Goal: Use online tool/utility: Utilize a website feature to perform a specific function

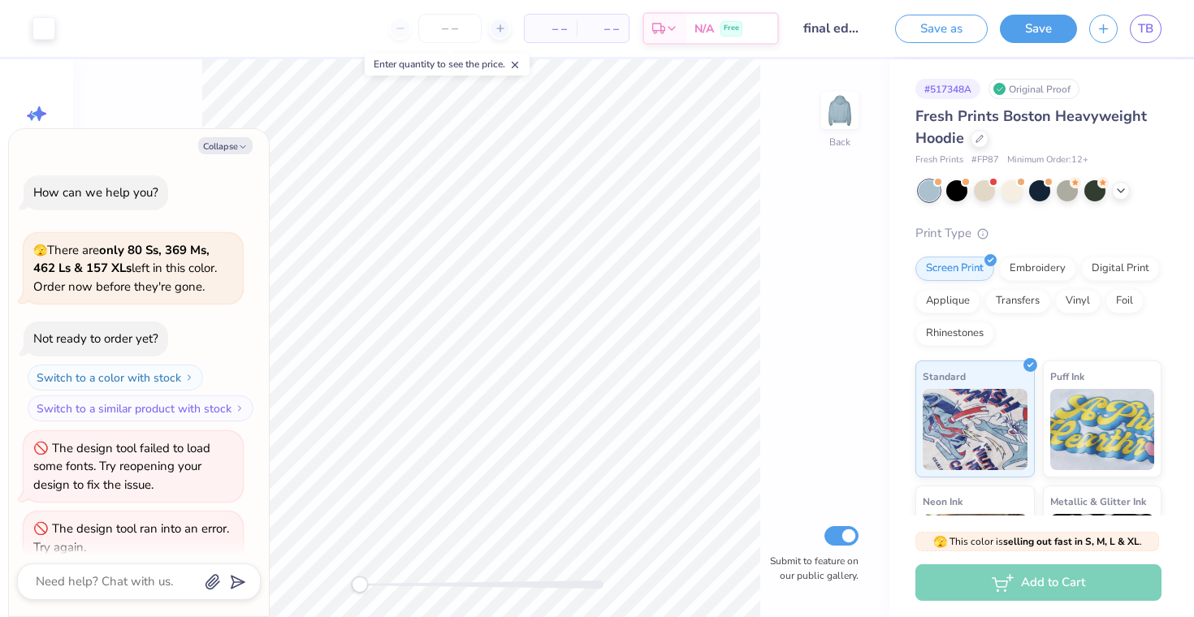
scroll to position [389, 0]
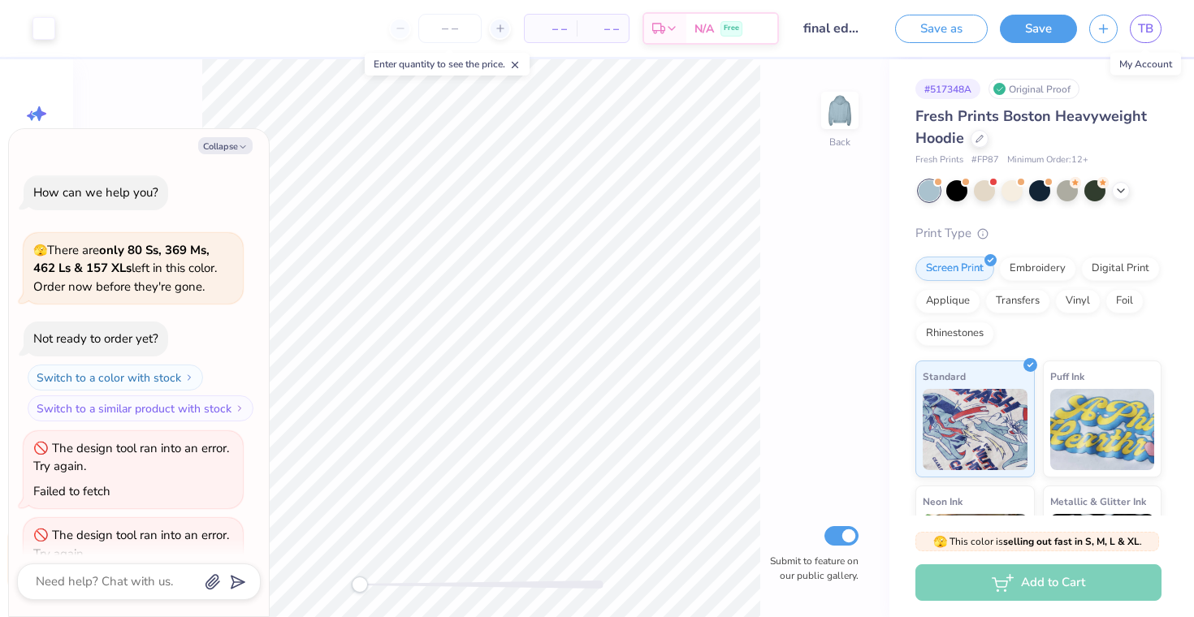
scroll to position [221, 0]
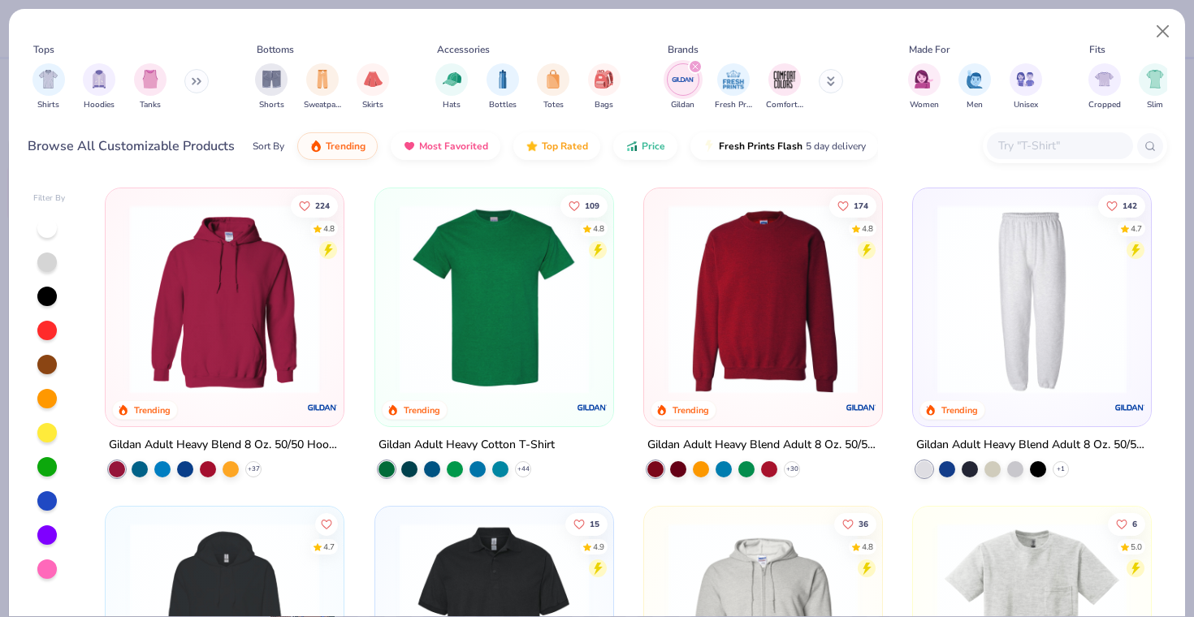
click at [288, 305] on img at bounding box center [225, 299] width 206 height 189
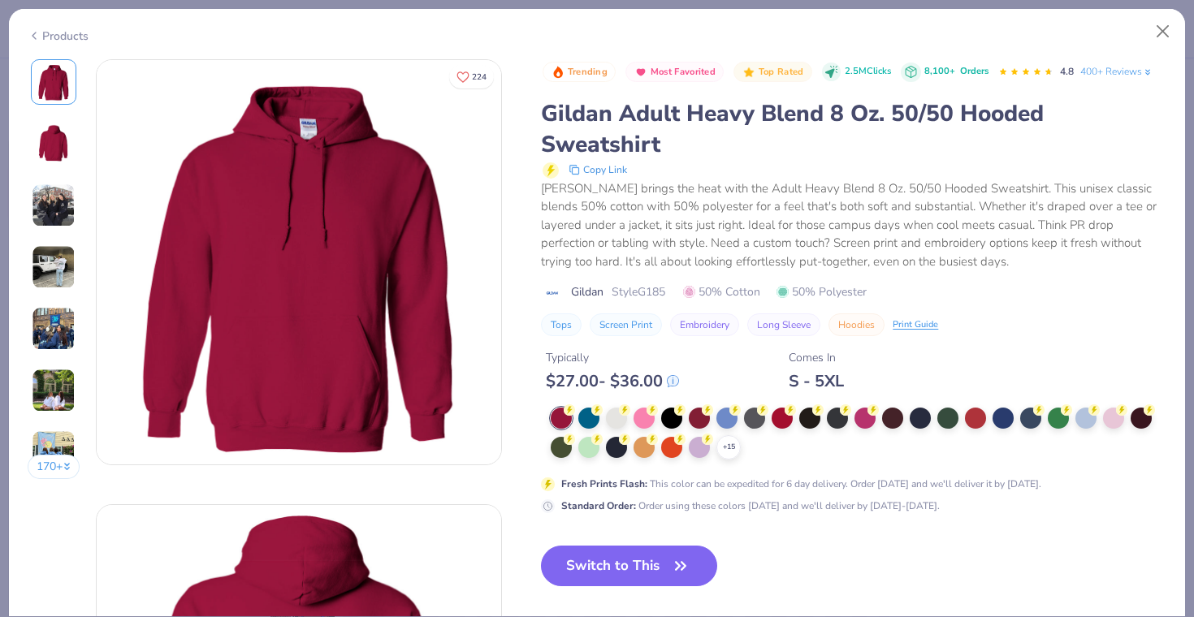
type textarea "x"
click at [73, 136] on img at bounding box center [53, 143] width 39 height 39
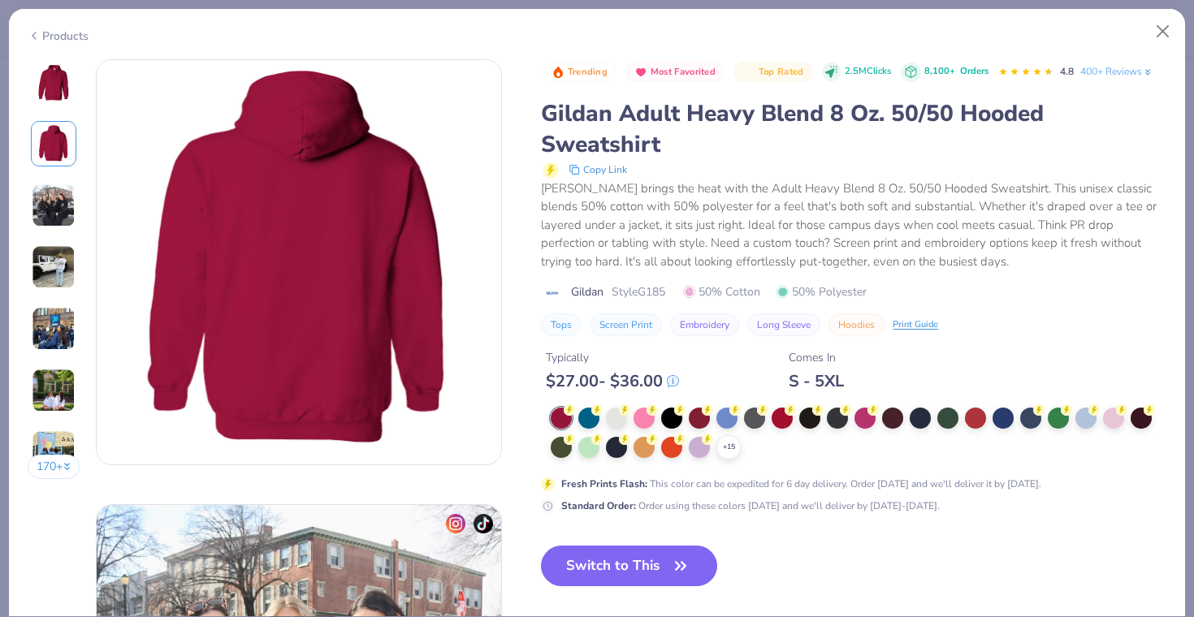
click at [54, 194] on img at bounding box center [54, 206] width 44 height 44
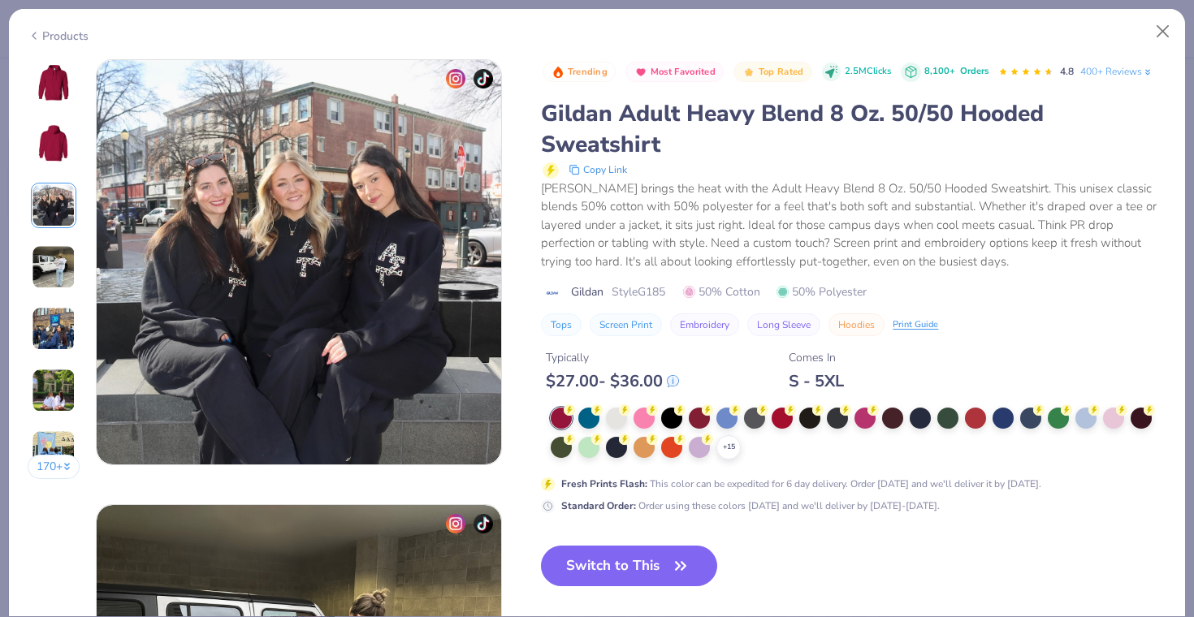
click at [48, 241] on div "170 +" at bounding box center [54, 275] width 53 height 432
click at [58, 281] on img at bounding box center [54, 267] width 44 height 44
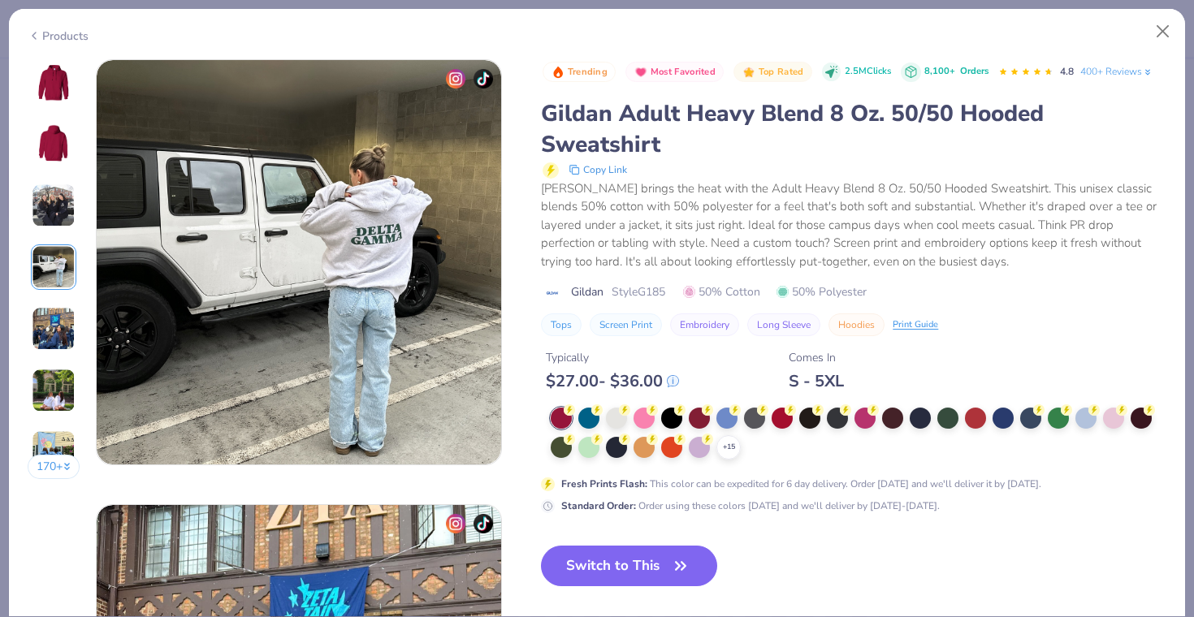
click at [64, 307] on img at bounding box center [54, 329] width 44 height 44
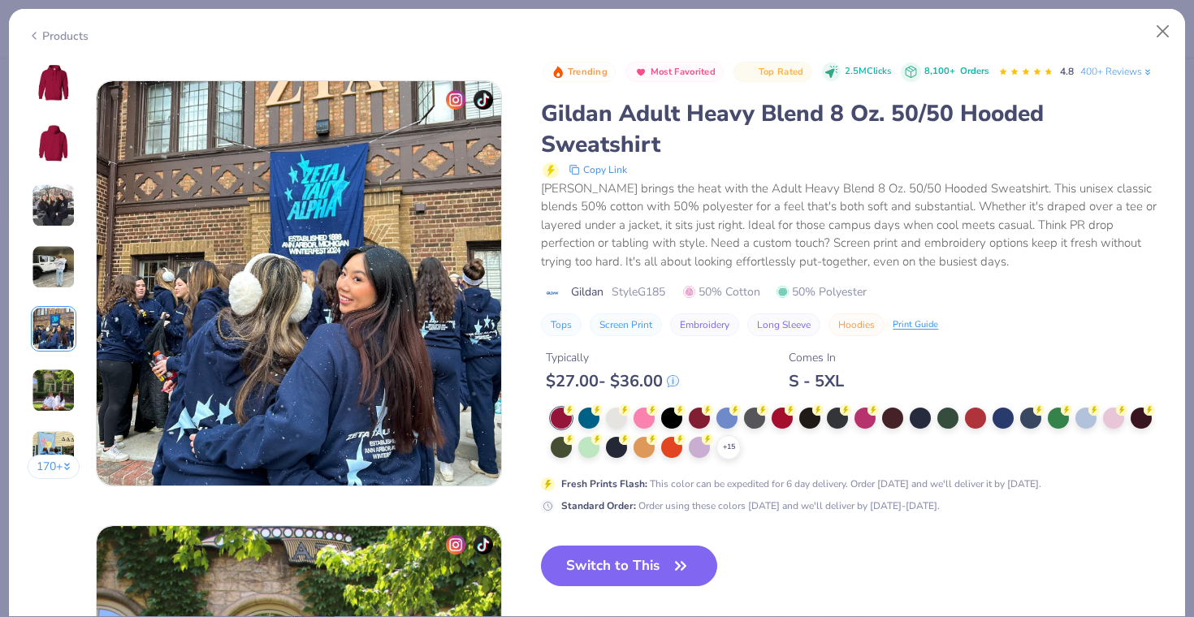
scroll to position [1781, 0]
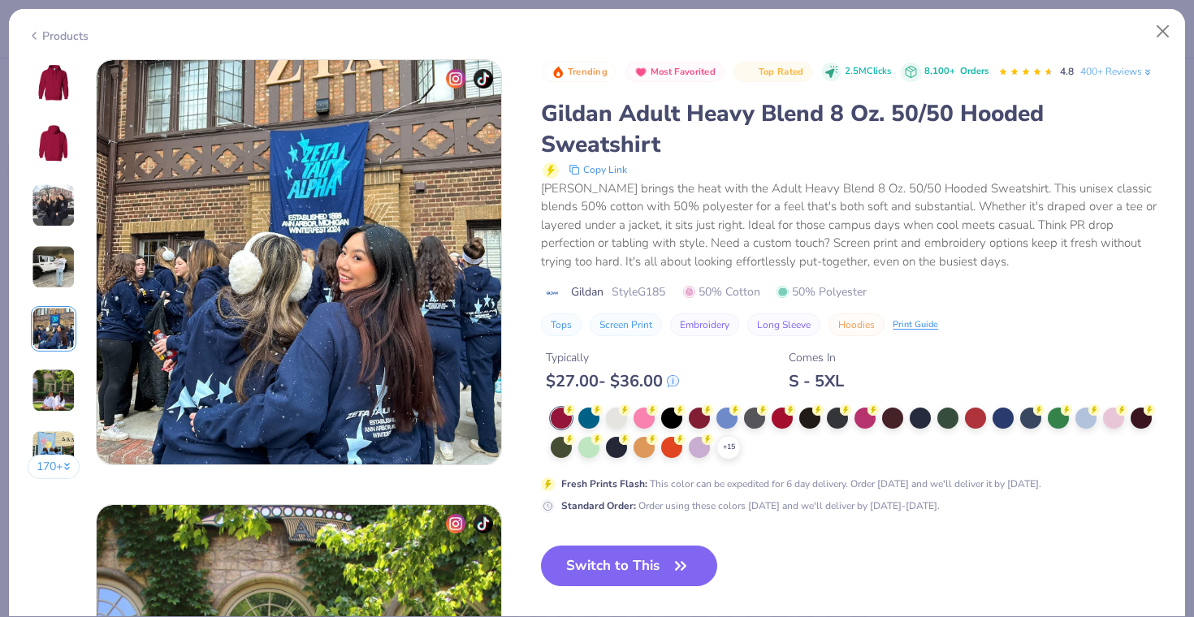
click at [58, 338] on img at bounding box center [54, 329] width 44 height 44
click at [59, 371] on img at bounding box center [54, 391] width 44 height 44
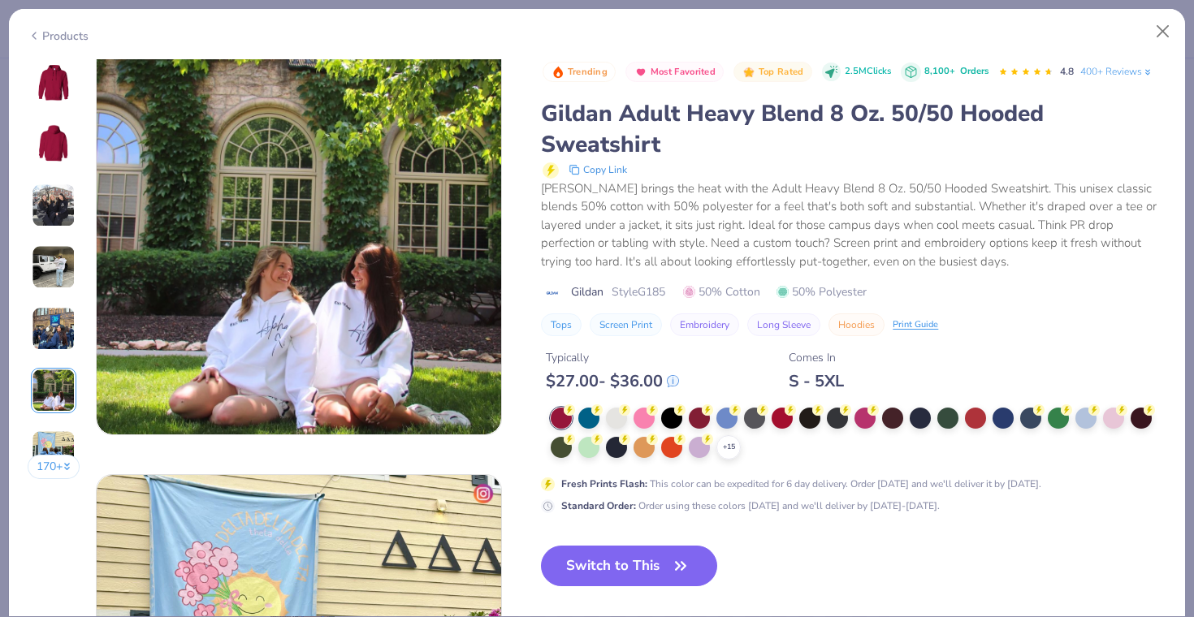
click at [59, 435] on img at bounding box center [54, 453] width 44 height 44
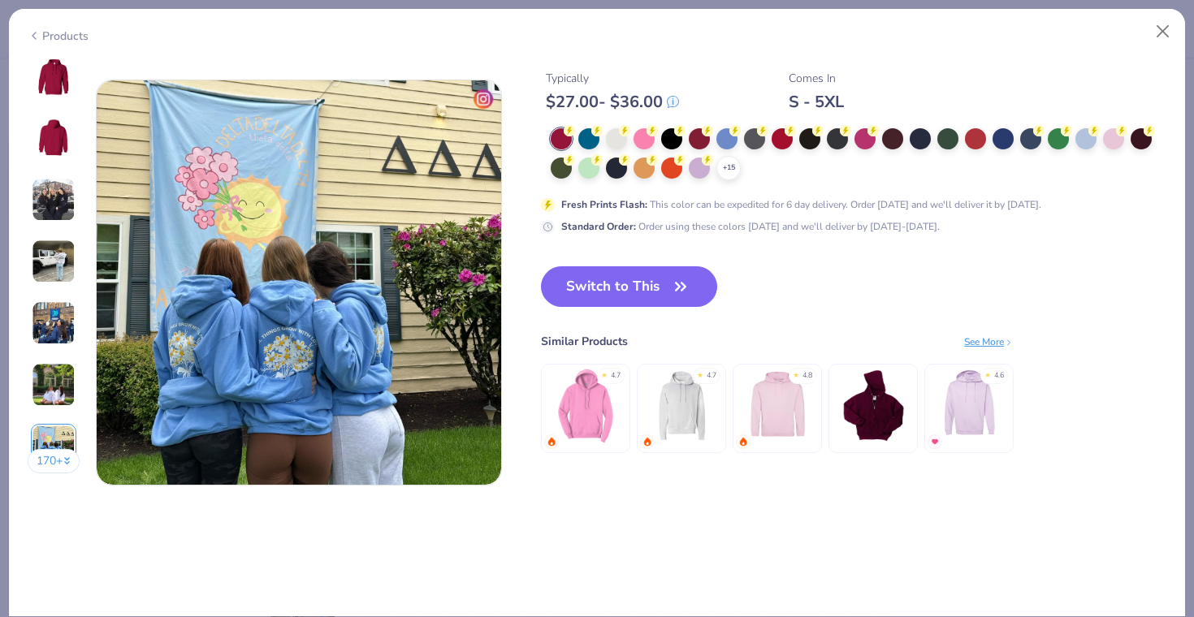
scroll to position [2671, 0]
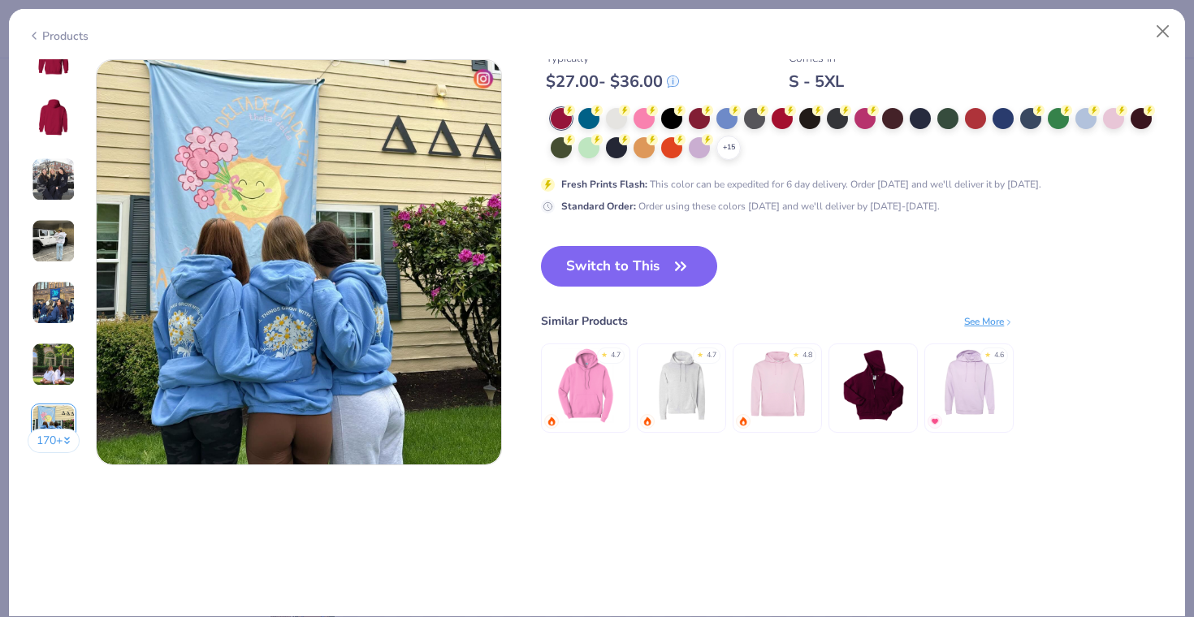
click at [58, 440] on button "170 +" at bounding box center [54, 441] width 53 height 24
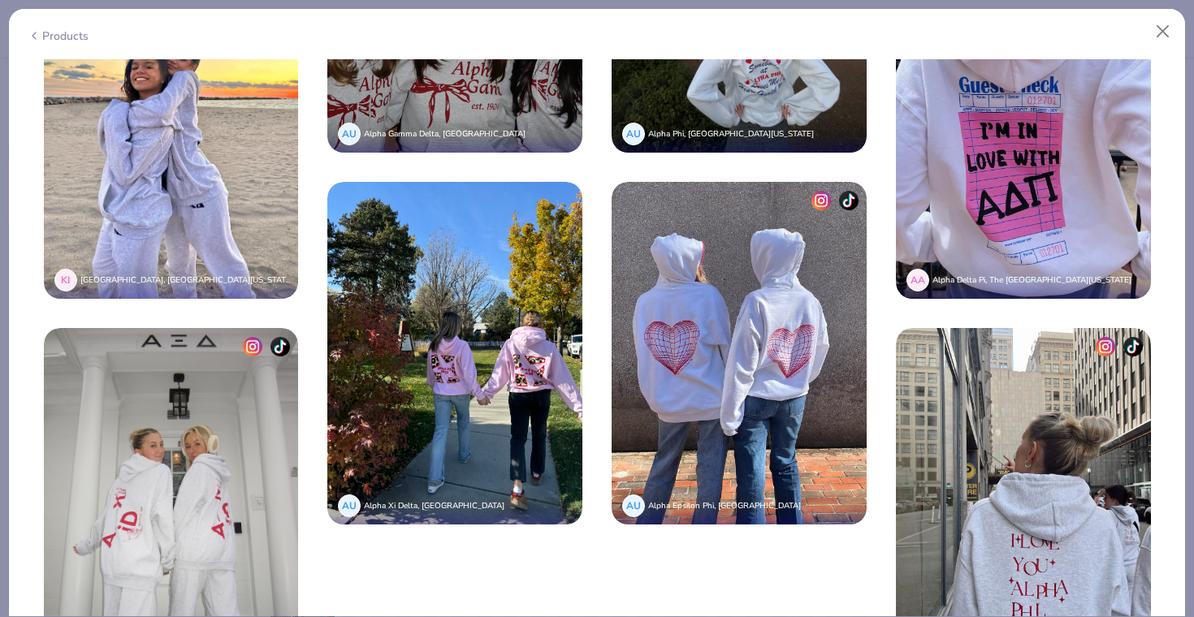
scroll to position [4012, 0]
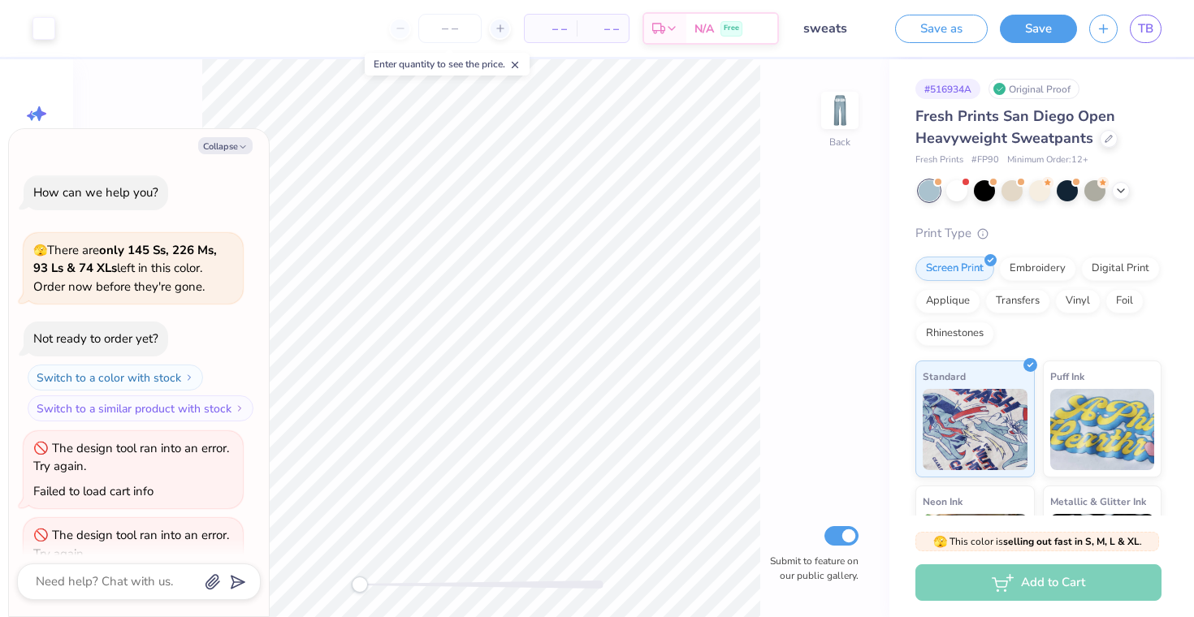
scroll to position [309, 0]
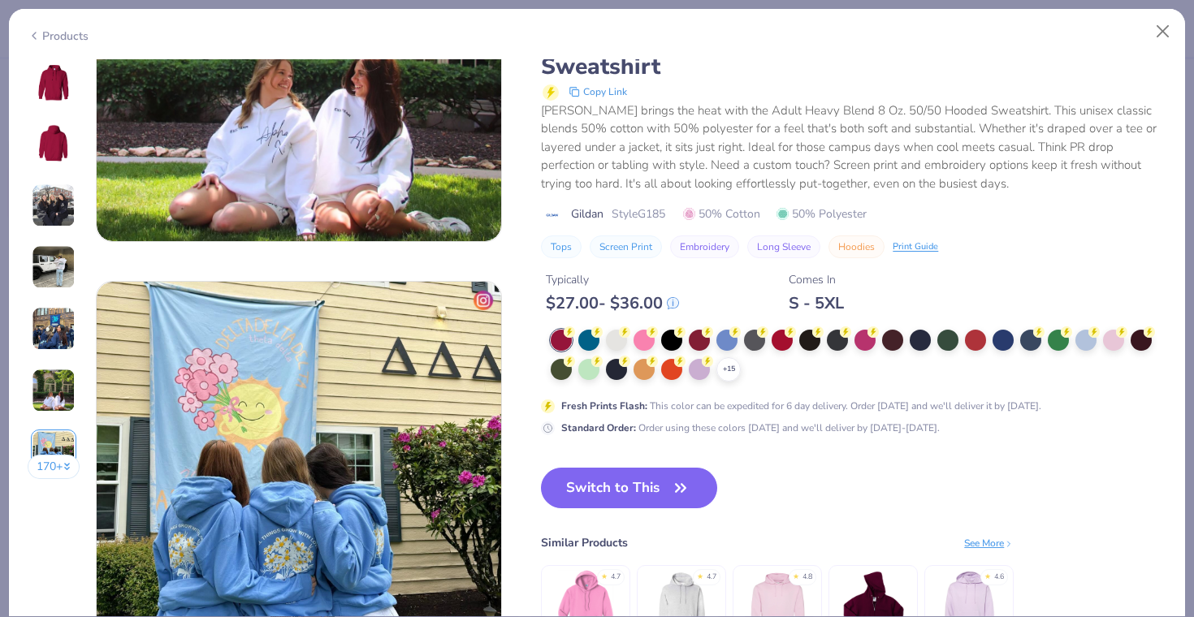
scroll to position [2410, 0]
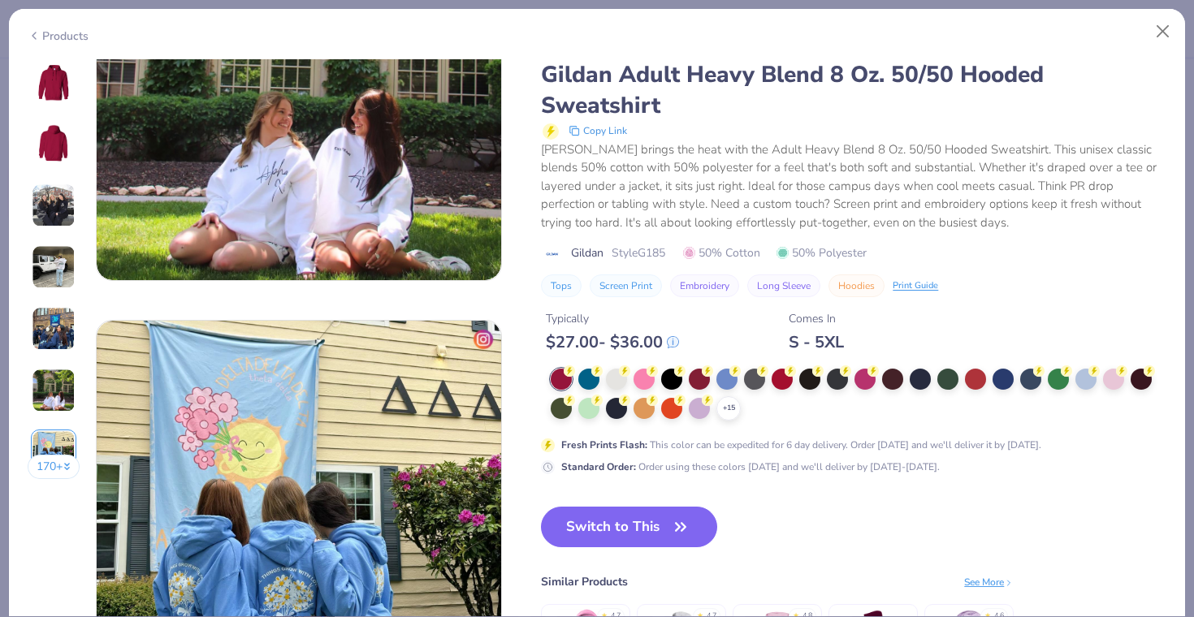
click at [46, 179] on div "170 +" at bounding box center [54, 275] width 53 height 432
click at [50, 226] on img at bounding box center [54, 206] width 44 height 44
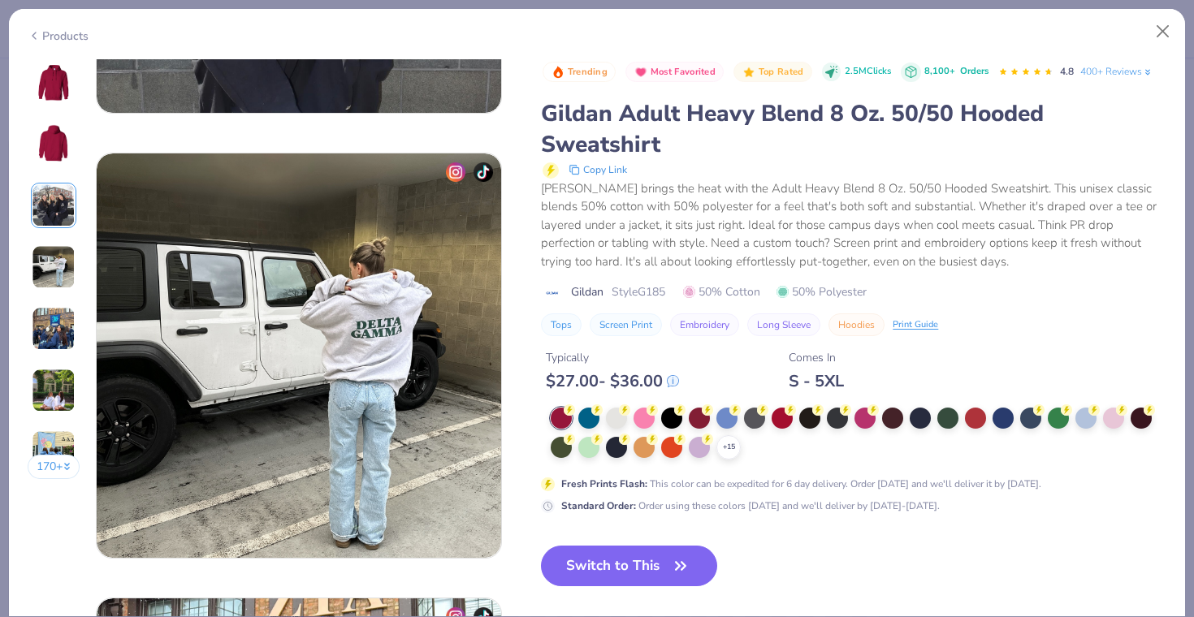
scroll to position [890, 0]
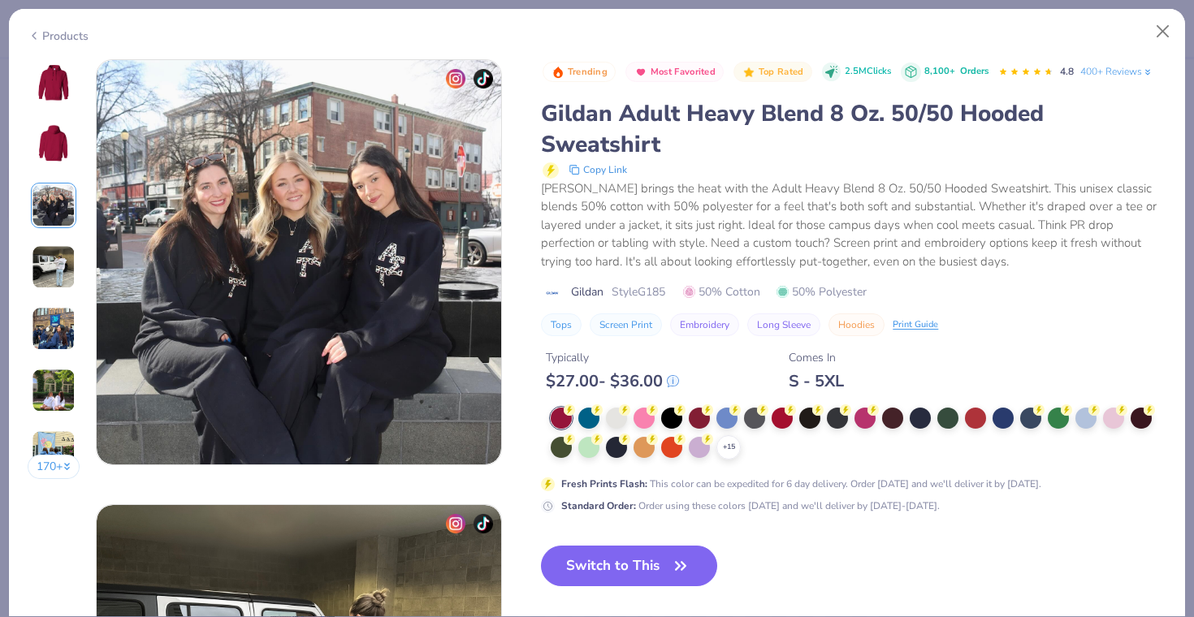
click at [63, 282] on img at bounding box center [54, 267] width 44 height 44
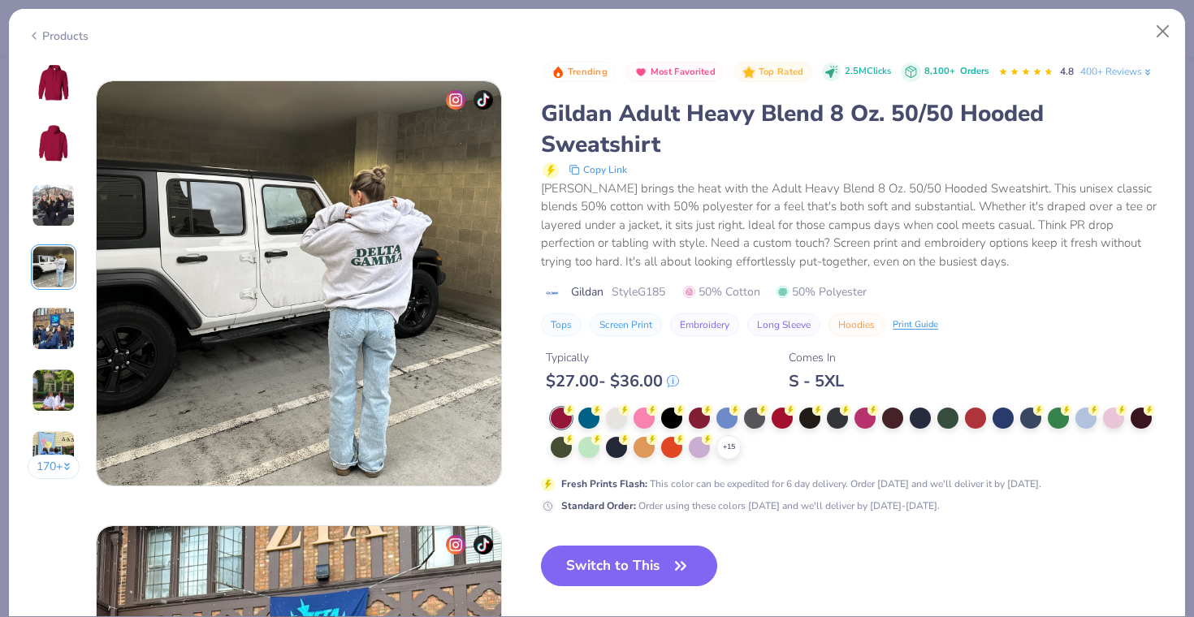
scroll to position [1336, 0]
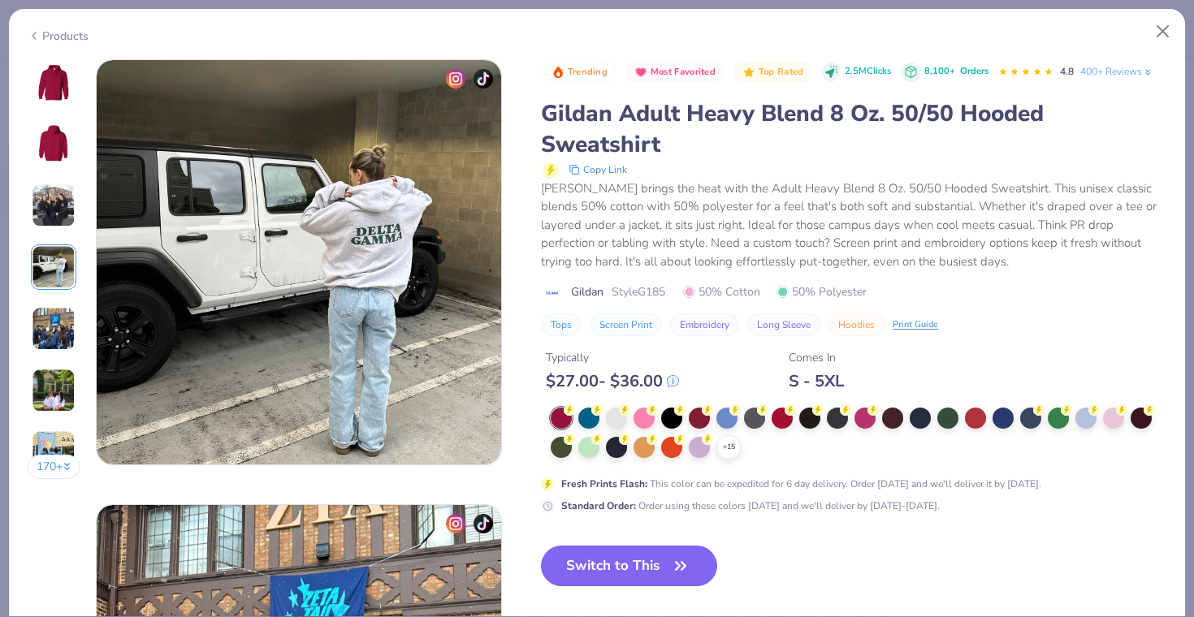
click at [58, 302] on div "170 +" at bounding box center [54, 275] width 53 height 432
click at [58, 319] on img at bounding box center [54, 329] width 44 height 44
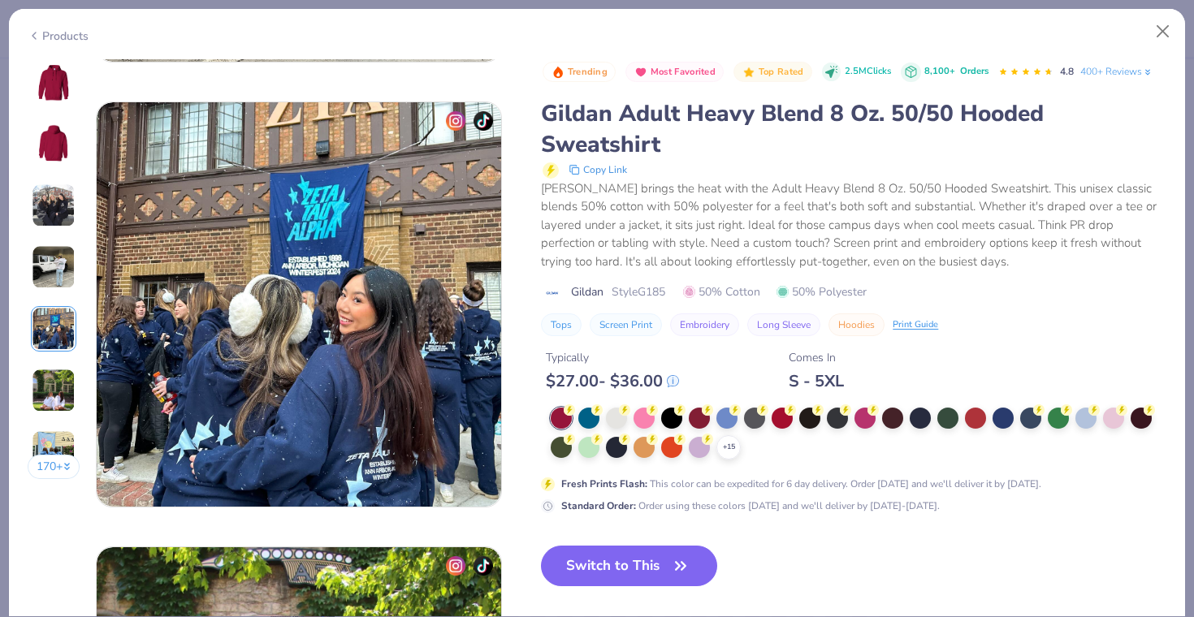
scroll to position [1781, 0]
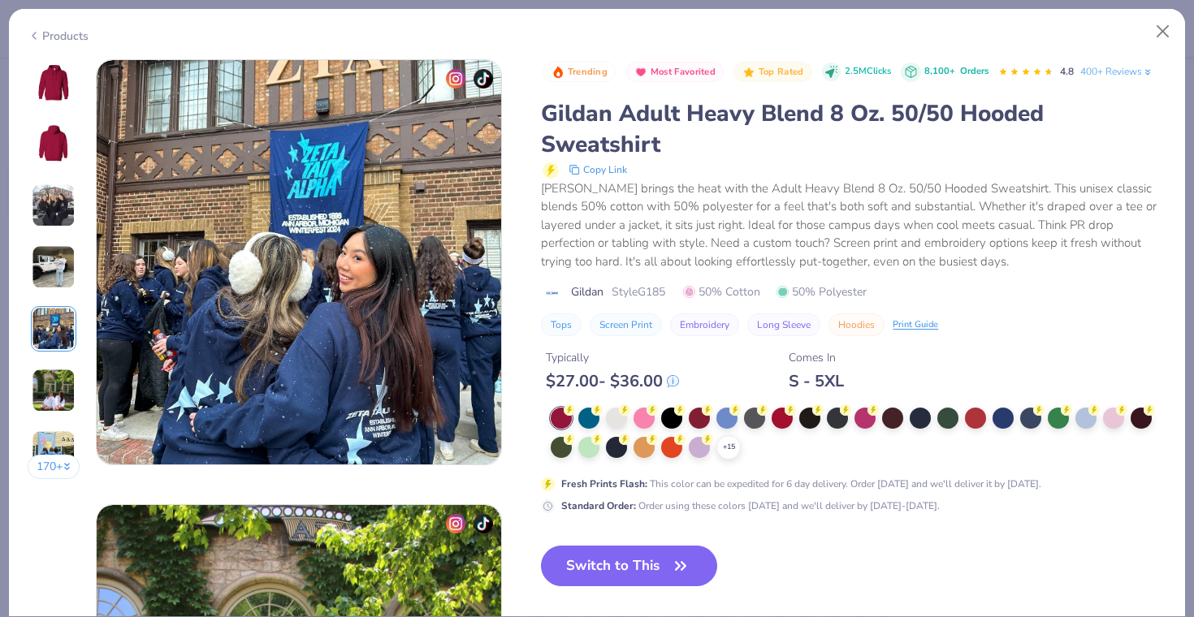
click at [59, 377] on img at bounding box center [54, 391] width 44 height 44
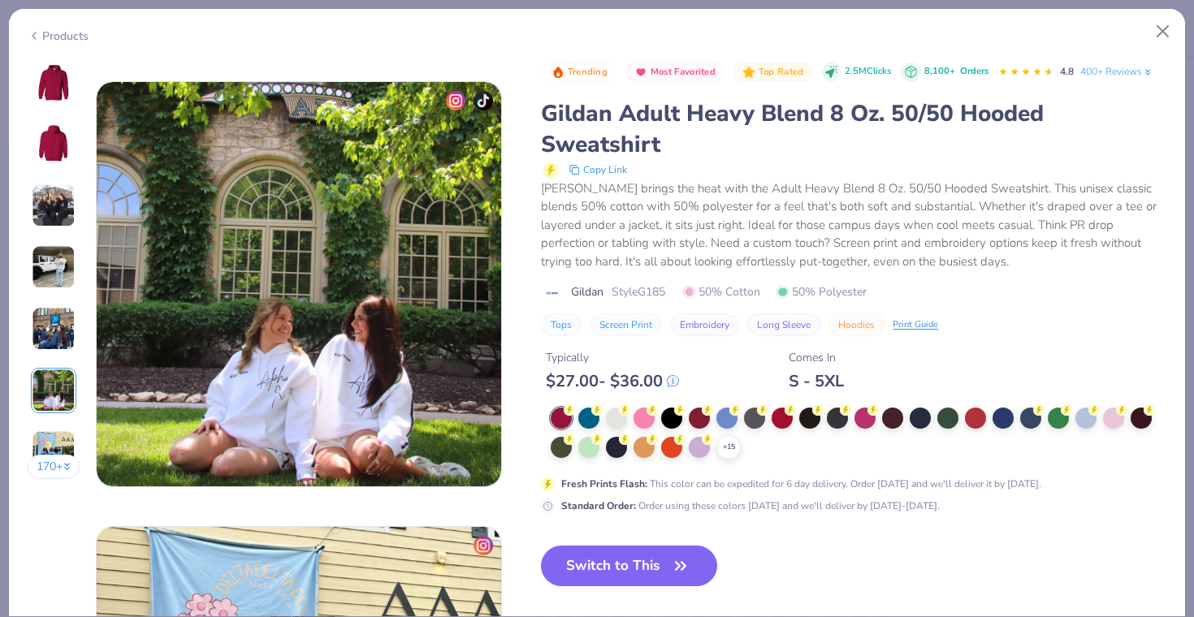
scroll to position [2226, 0]
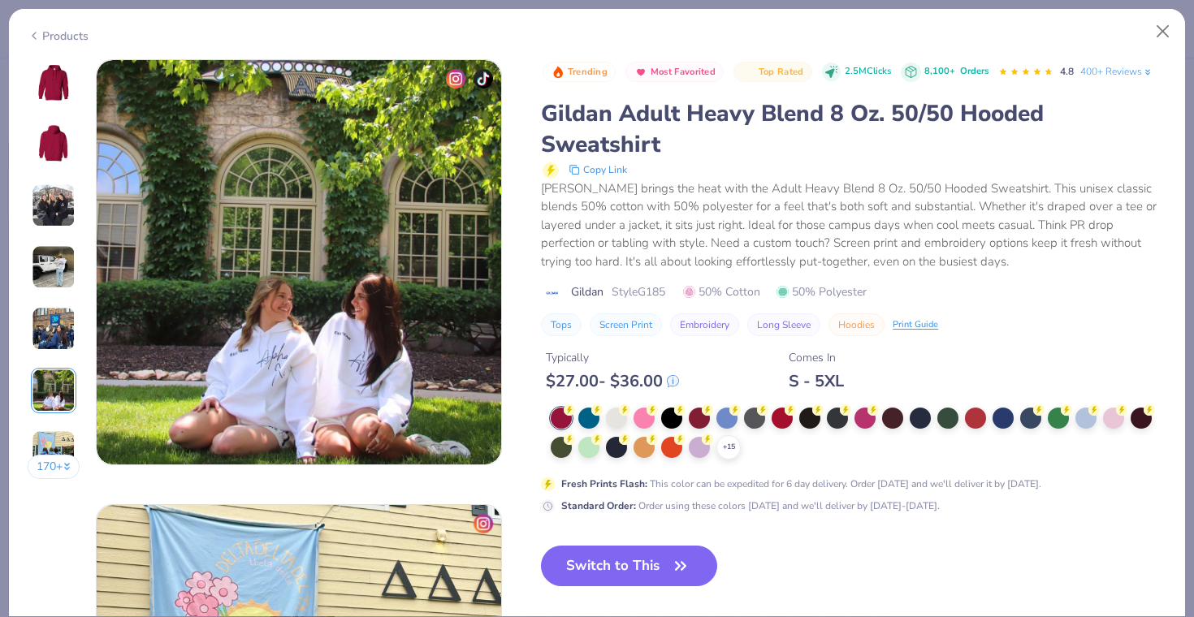
click at [53, 111] on div "170 +" at bounding box center [54, 275] width 53 height 432
click at [53, 104] on div "170 +" at bounding box center [54, 275] width 53 height 432
click at [54, 96] on img at bounding box center [53, 82] width 39 height 39
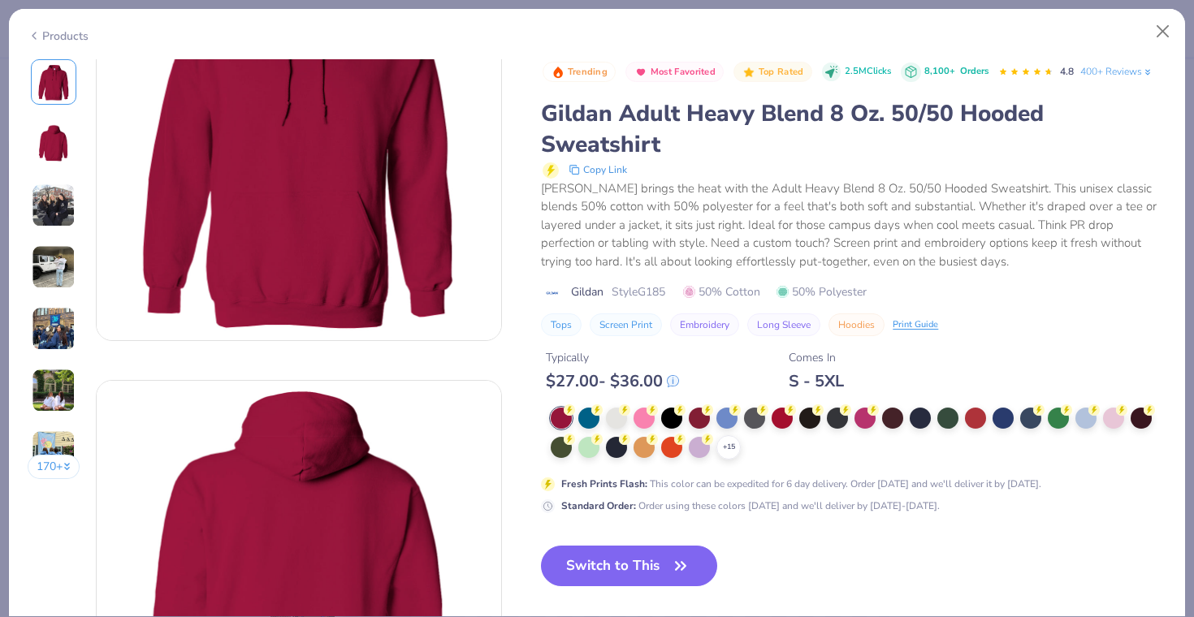
scroll to position [0, 0]
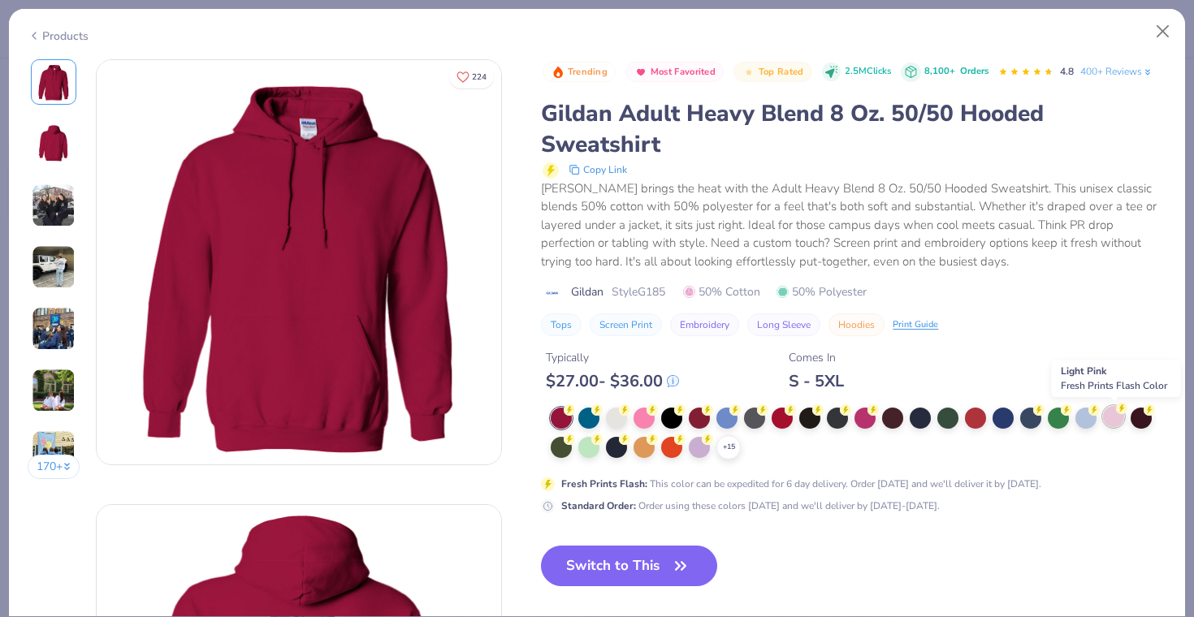
click at [1116, 422] on div at bounding box center [1113, 416] width 21 height 21
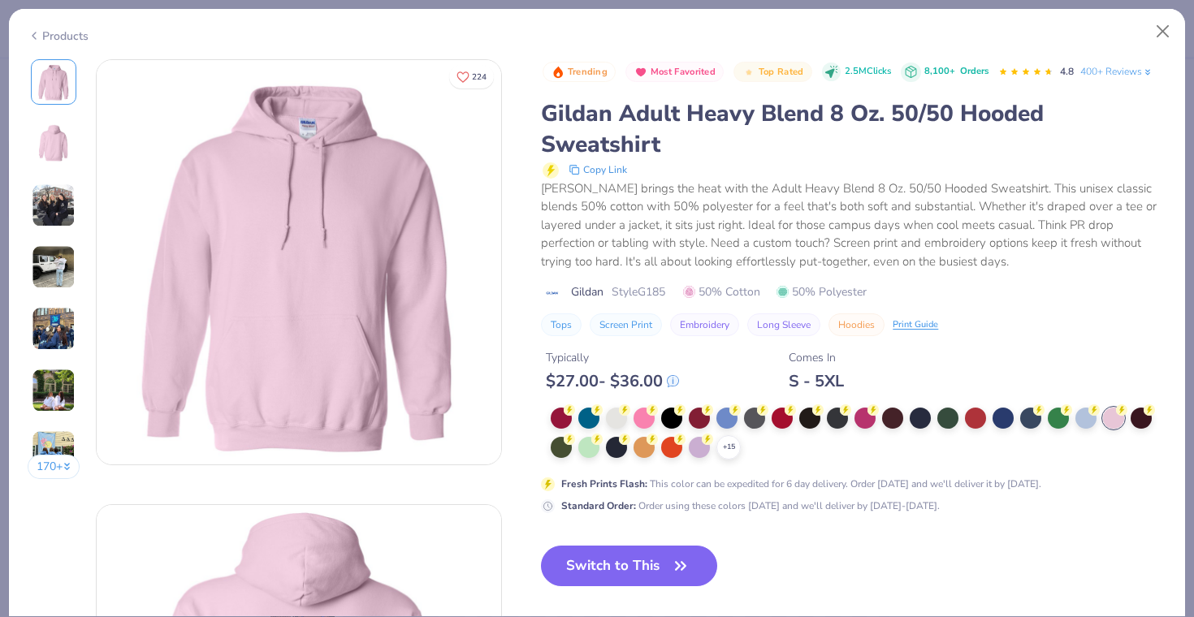
click at [59, 206] on img at bounding box center [54, 206] width 44 height 44
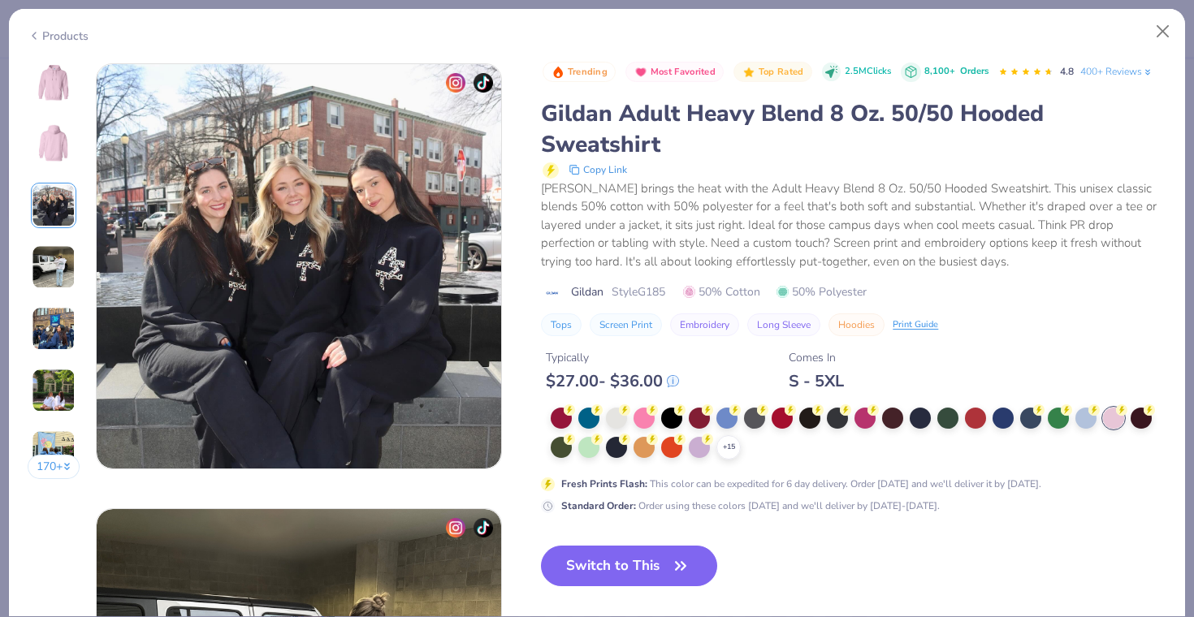
scroll to position [890, 0]
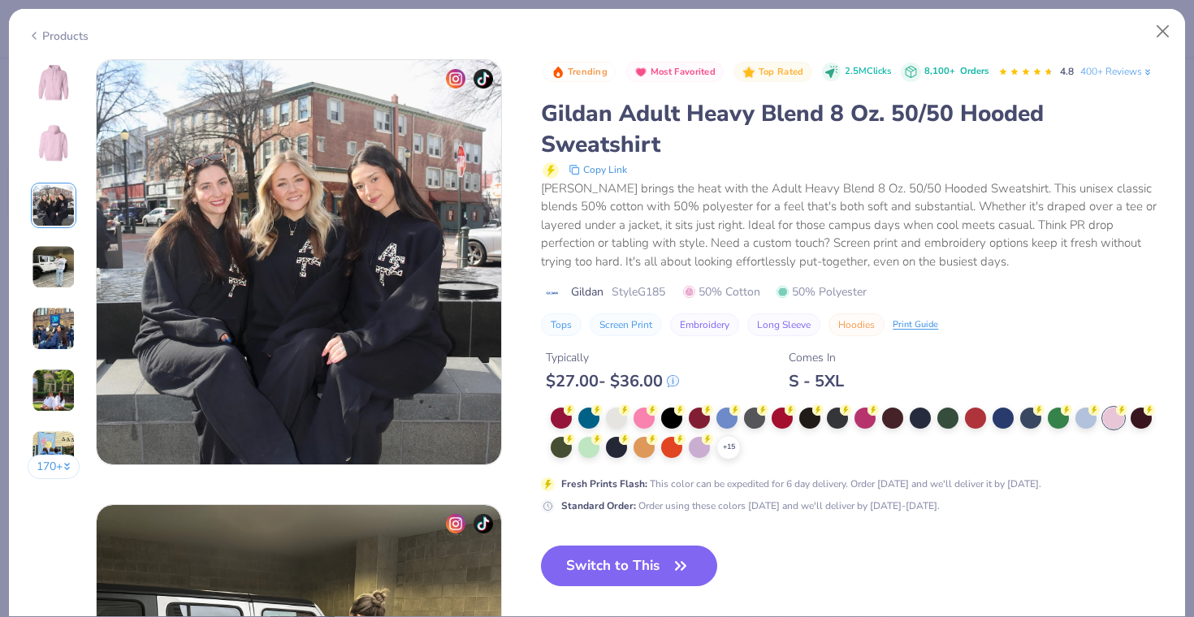
click at [63, 58] on div "Products 170 + 224 AU Alpha Sigma Tau, West Chester University DU Delta Gamma, …" at bounding box center [597, 312] width 1178 height 609
click at [63, 80] on img at bounding box center [53, 82] width 39 height 39
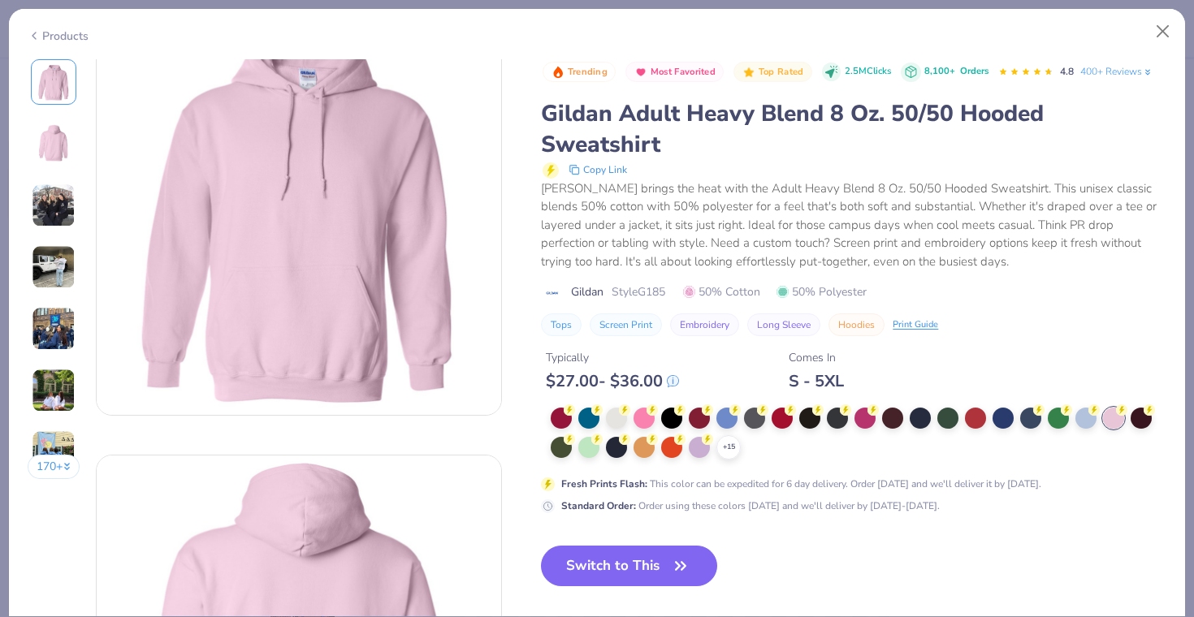
scroll to position [0, 0]
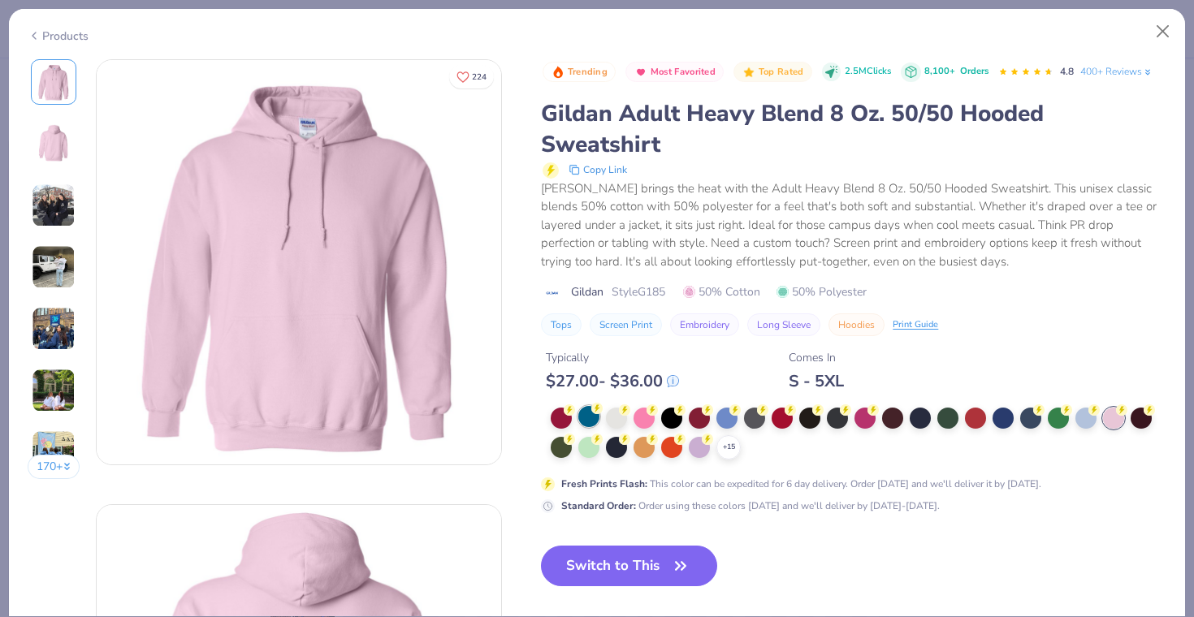
click at [587, 420] on div at bounding box center [588, 416] width 21 height 21
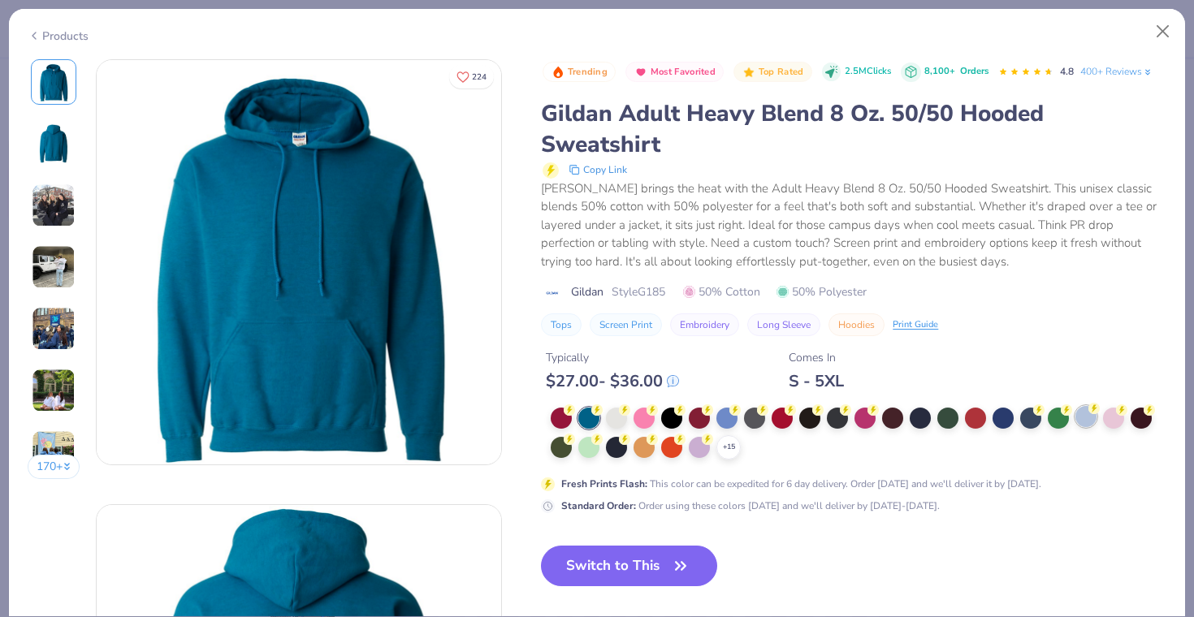
click at [1082, 419] on div at bounding box center [1086, 416] width 21 height 21
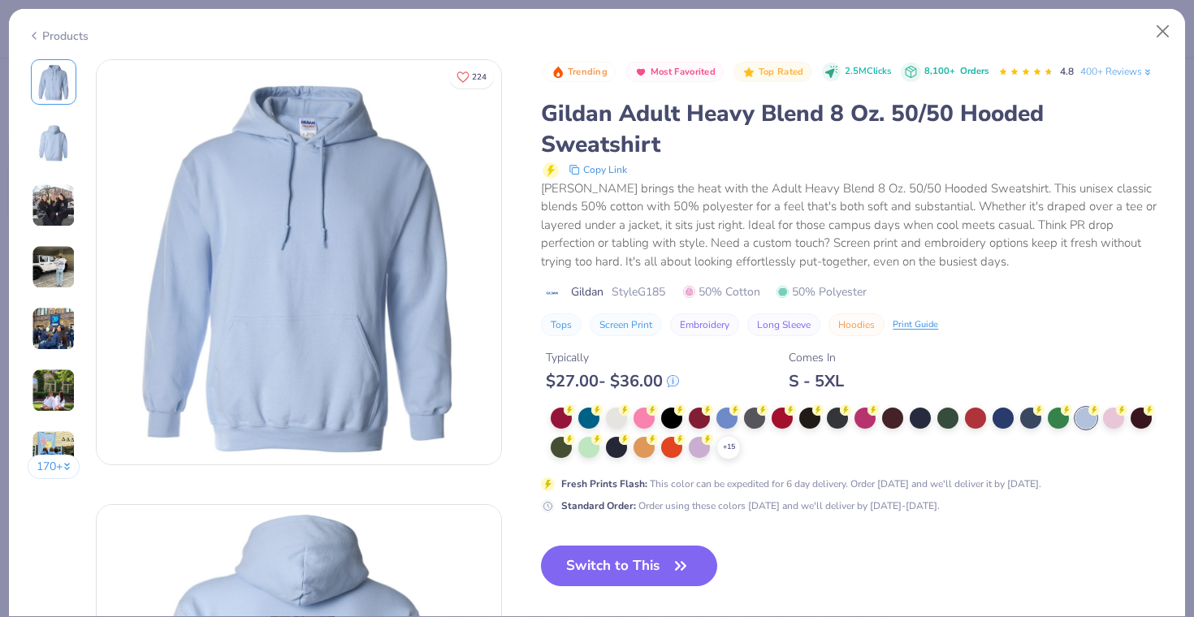
click at [50, 436] on img at bounding box center [54, 453] width 44 height 44
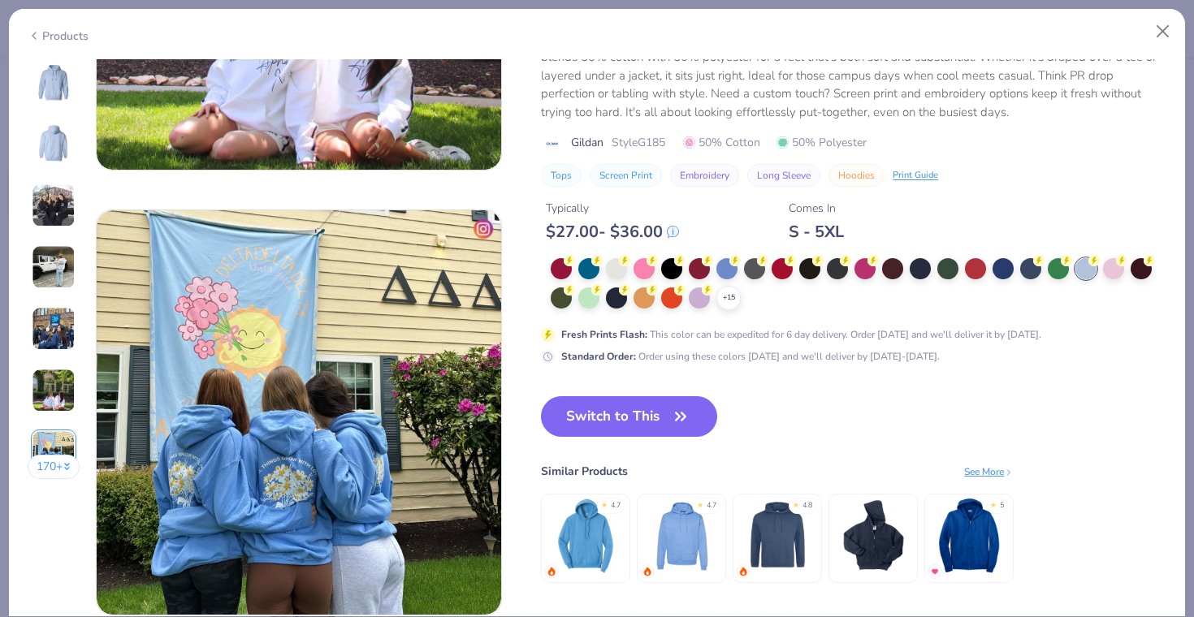
scroll to position [2671, 0]
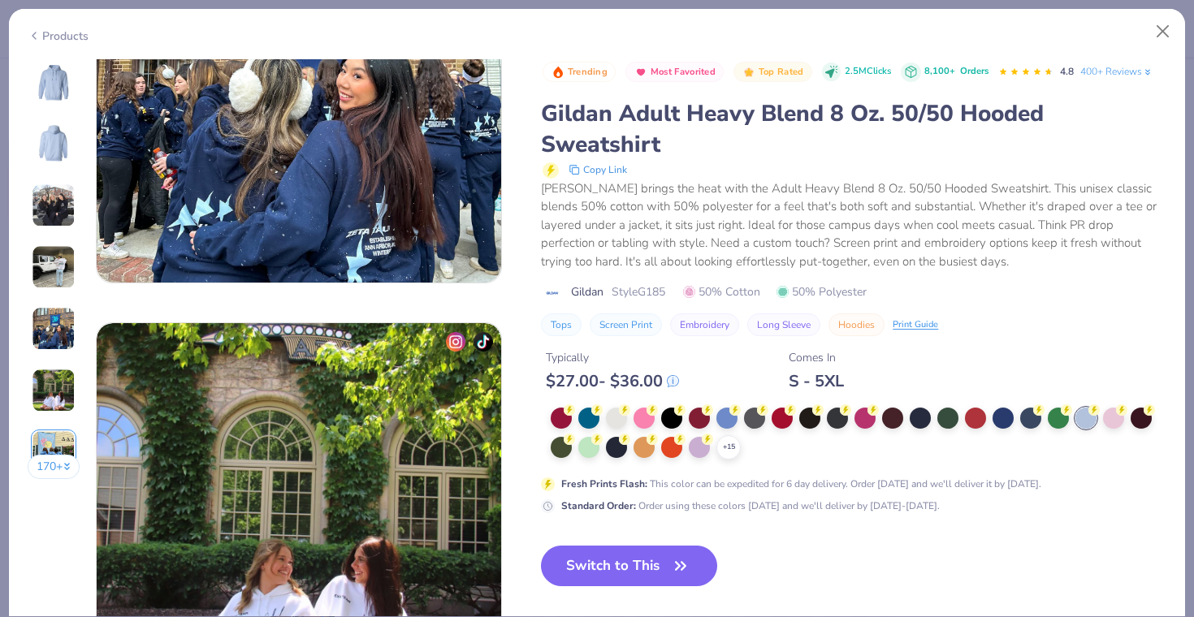
click at [65, 93] on img at bounding box center [53, 82] width 39 height 39
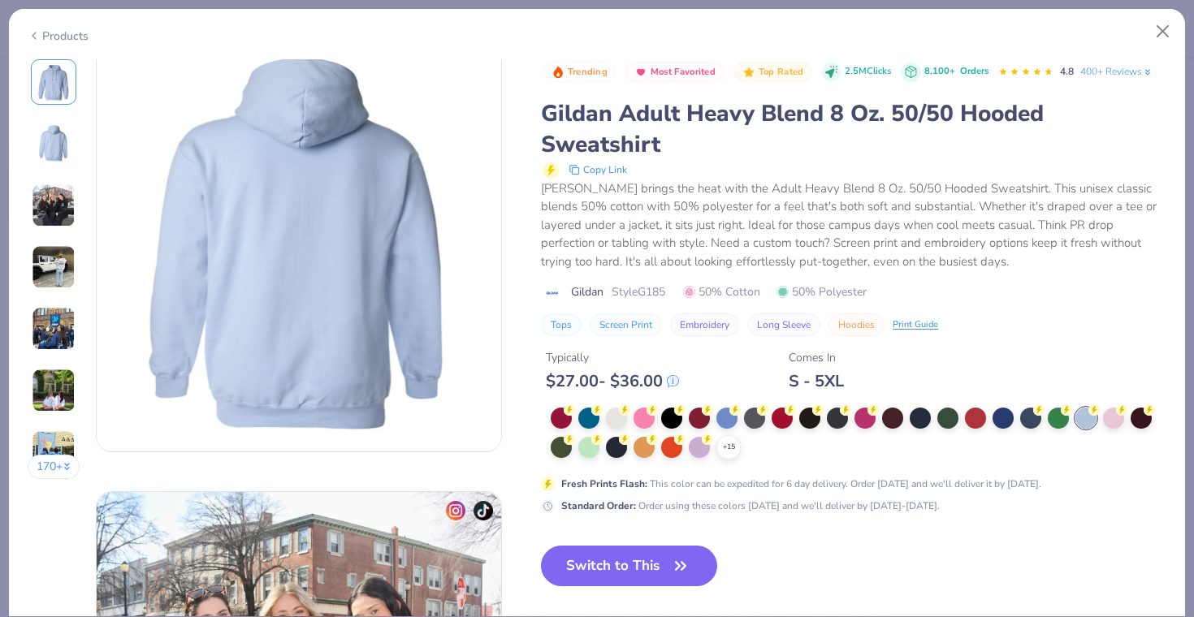
scroll to position [0, 0]
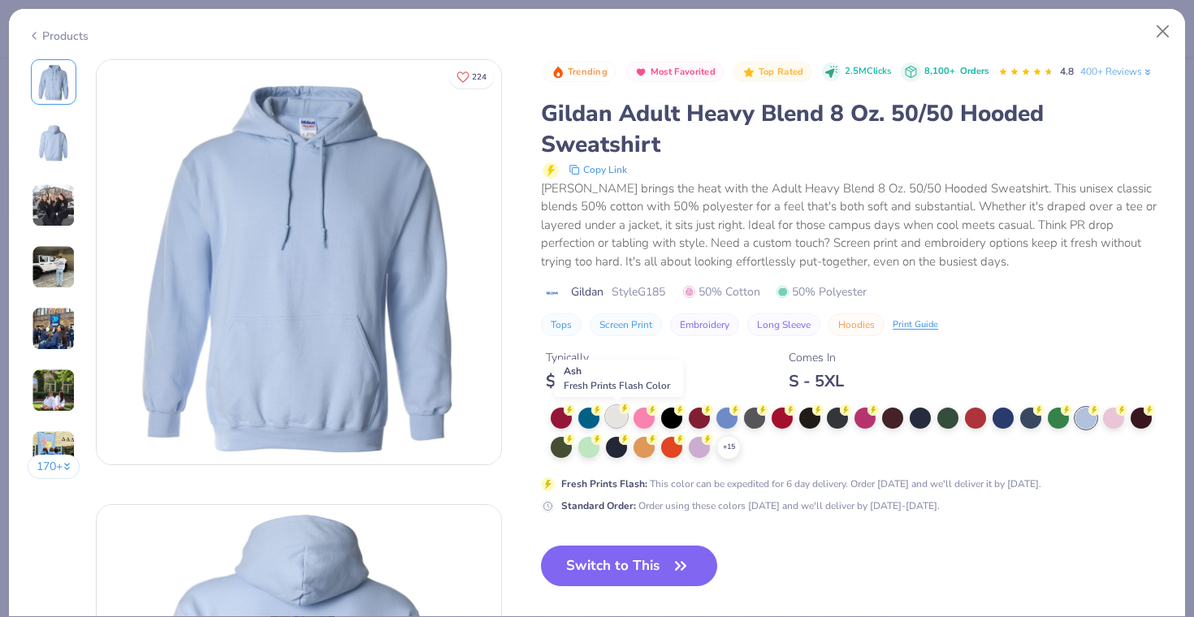
click at [613, 419] on div at bounding box center [616, 416] width 21 height 21
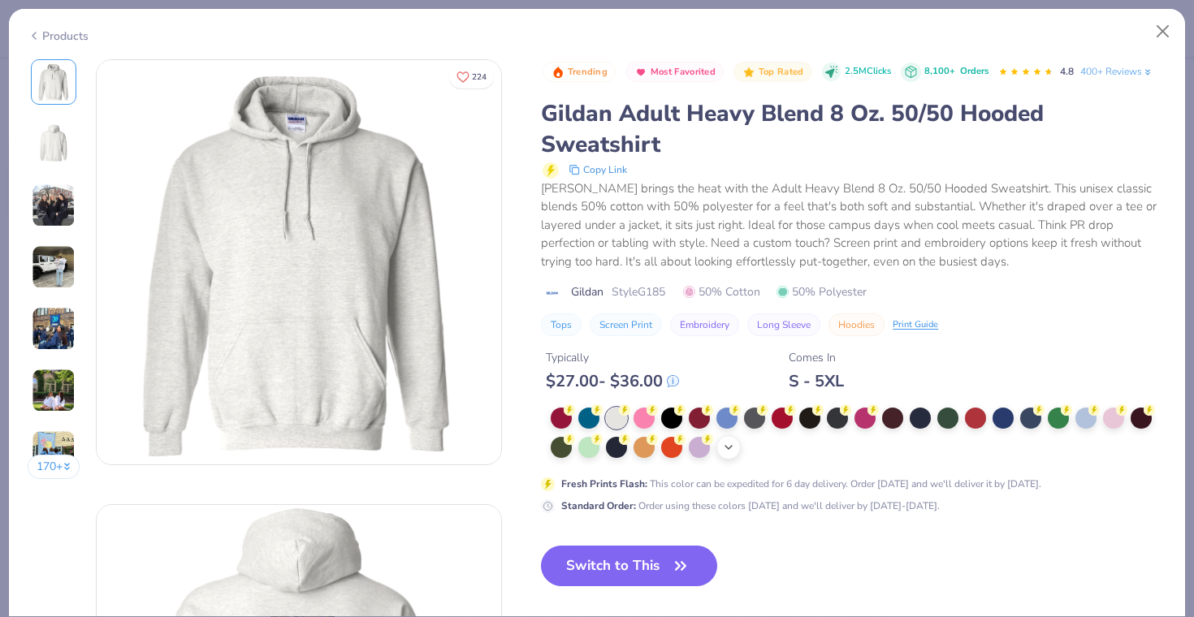
click at [719, 447] on div "+ 15" at bounding box center [729, 447] width 24 height 24
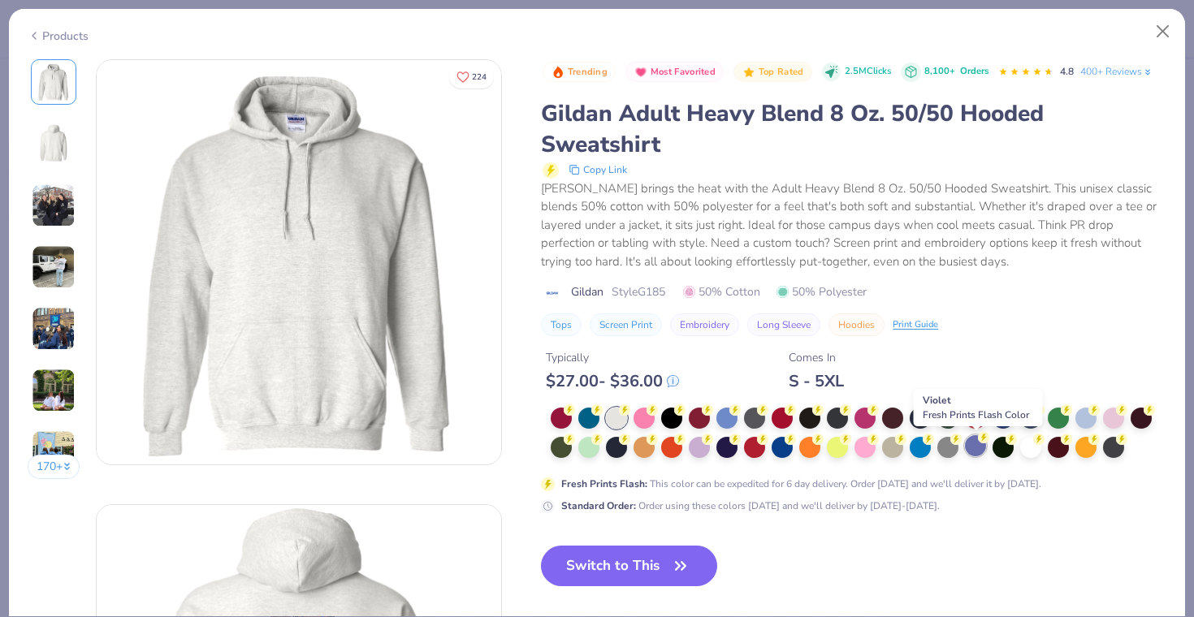
click at [972, 451] on div at bounding box center [975, 445] width 21 height 21
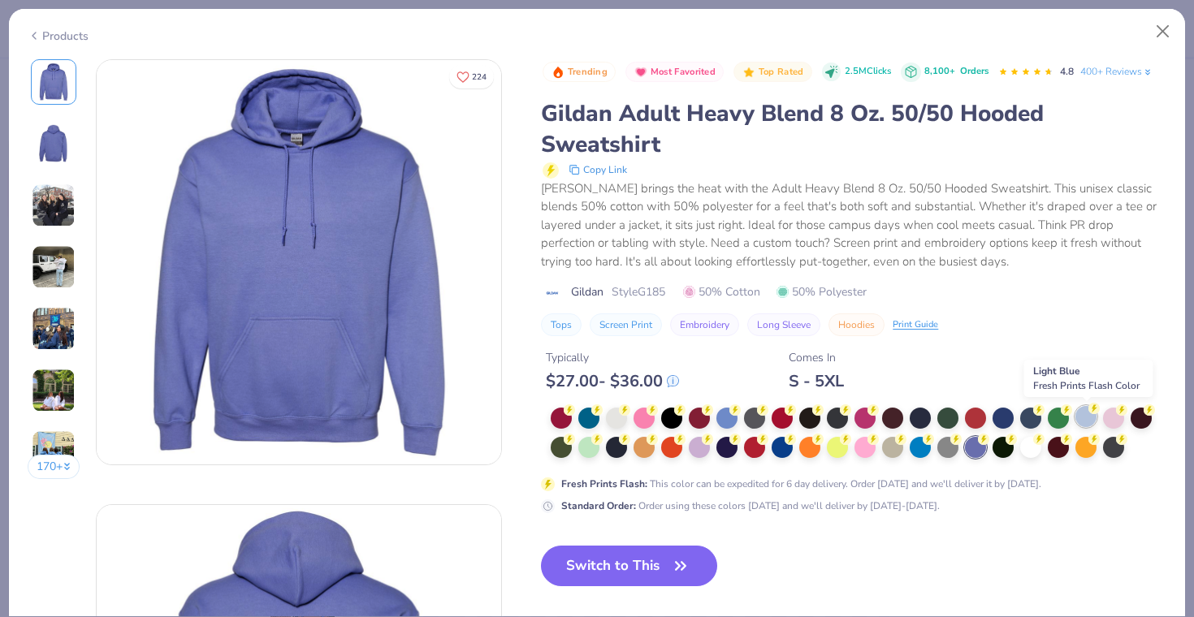
click at [1088, 418] on div at bounding box center [1086, 416] width 21 height 21
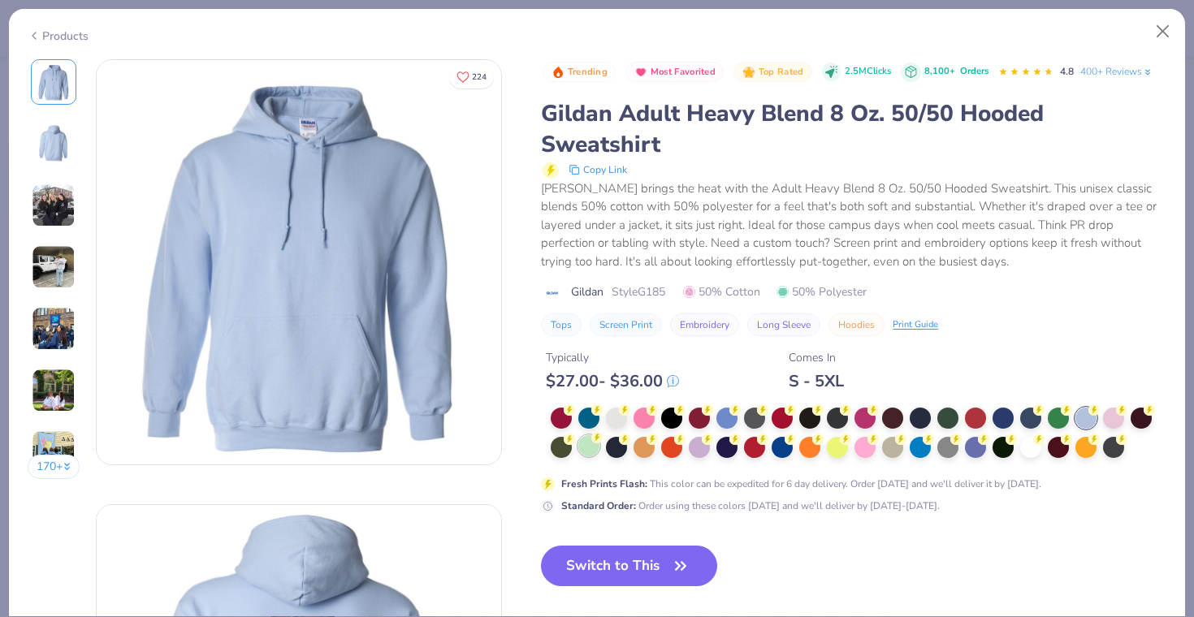
click at [580, 449] on div at bounding box center [588, 445] width 21 height 21
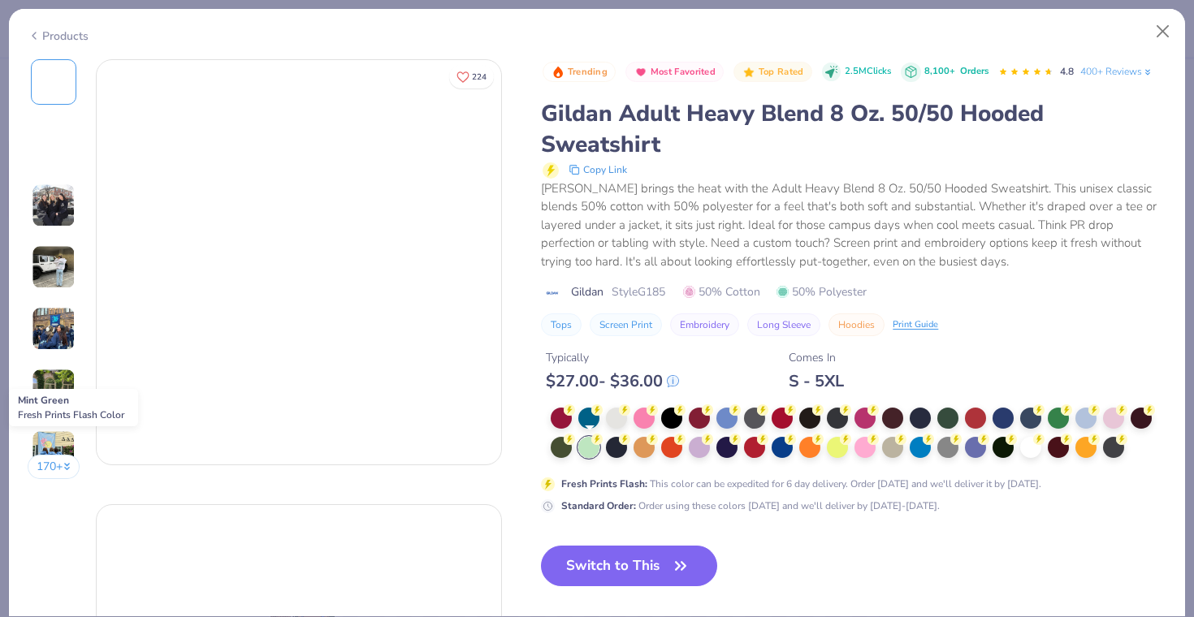
type textarea "x"
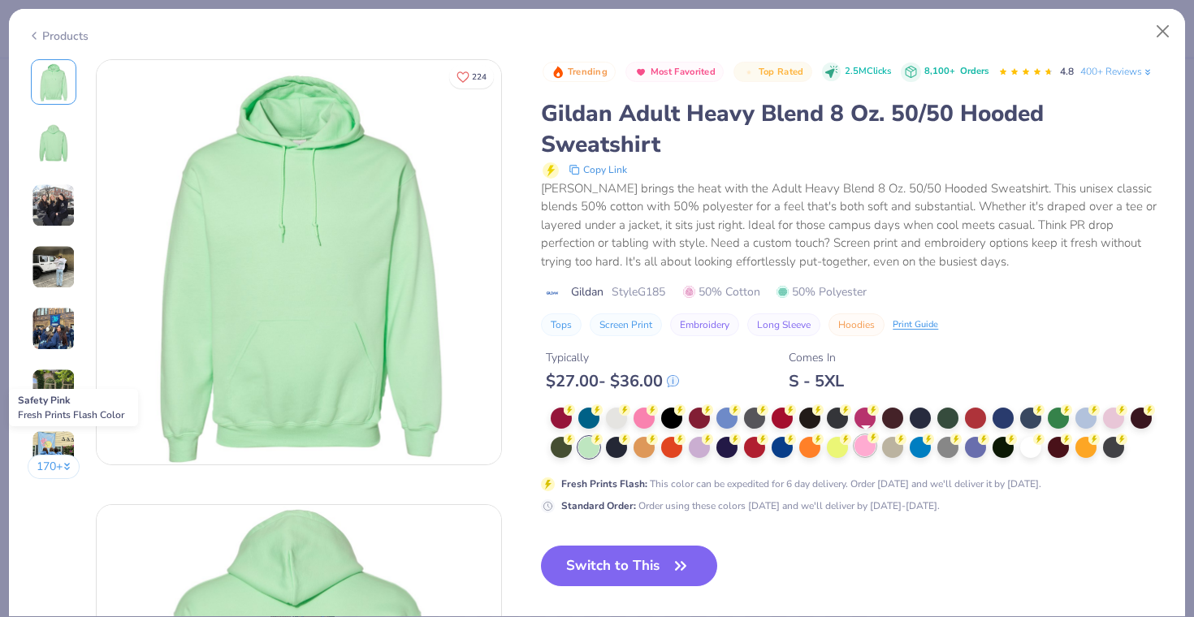
click at [873, 450] on div at bounding box center [865, 445] width 21 height 21
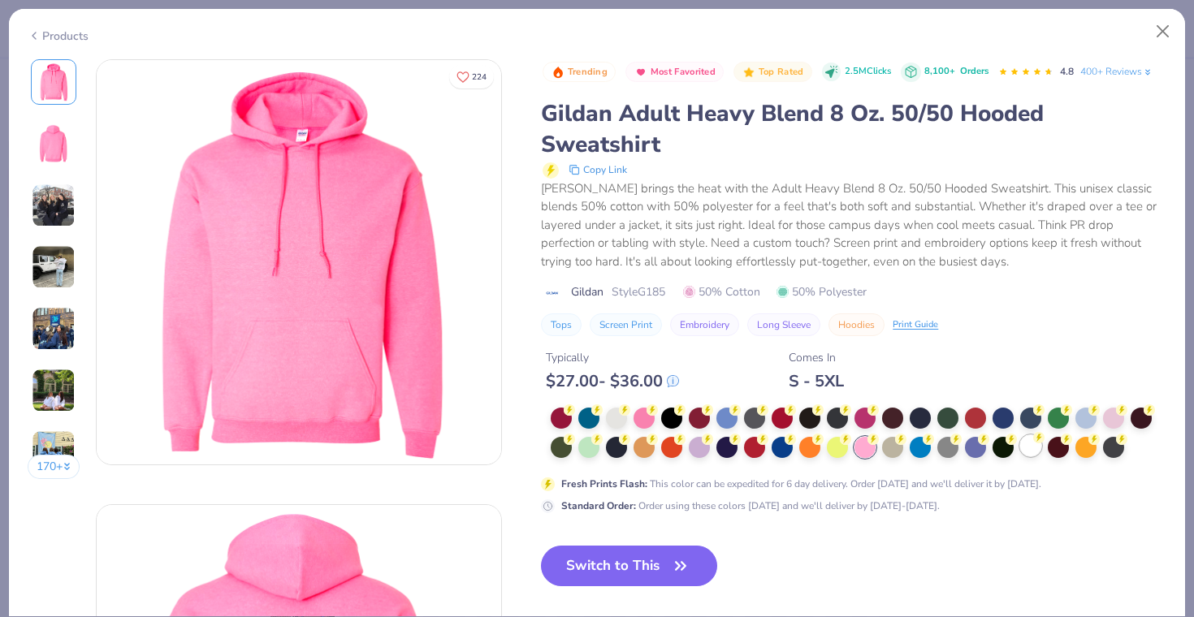
click at [1029, 448] on div at bounding box center [1030, 445] width 21 height 21
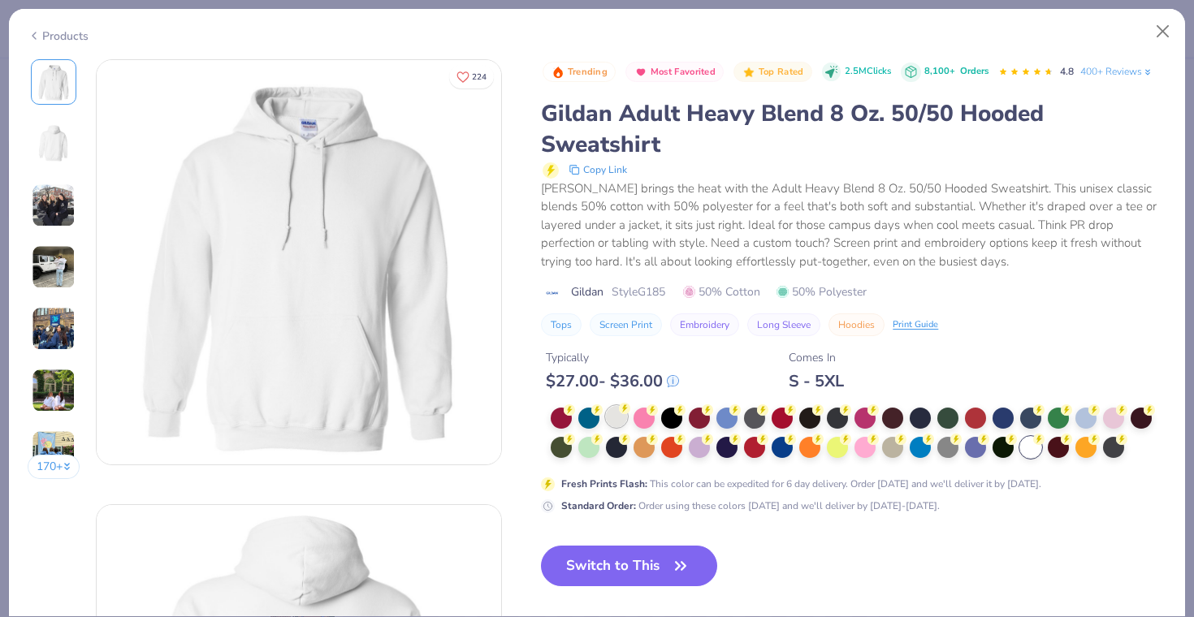
click at [620, 424] on div at bounding box center [616, 416] width 21 height 21
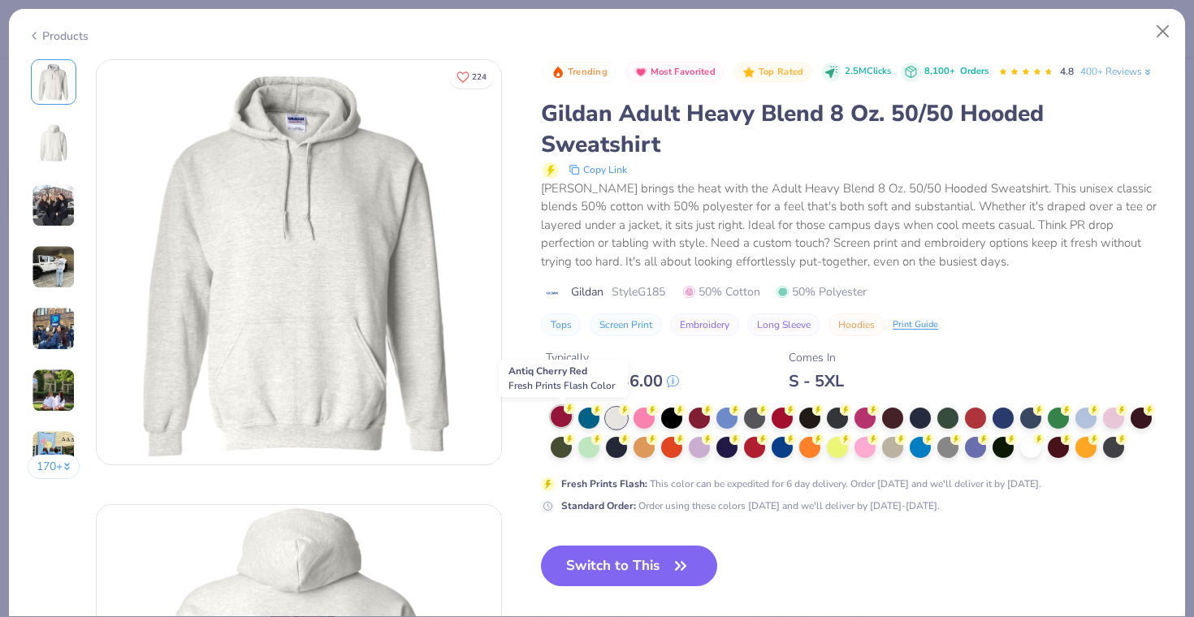
click at [566, 415] on div at bounding box center [561, 416] width 21 height 21
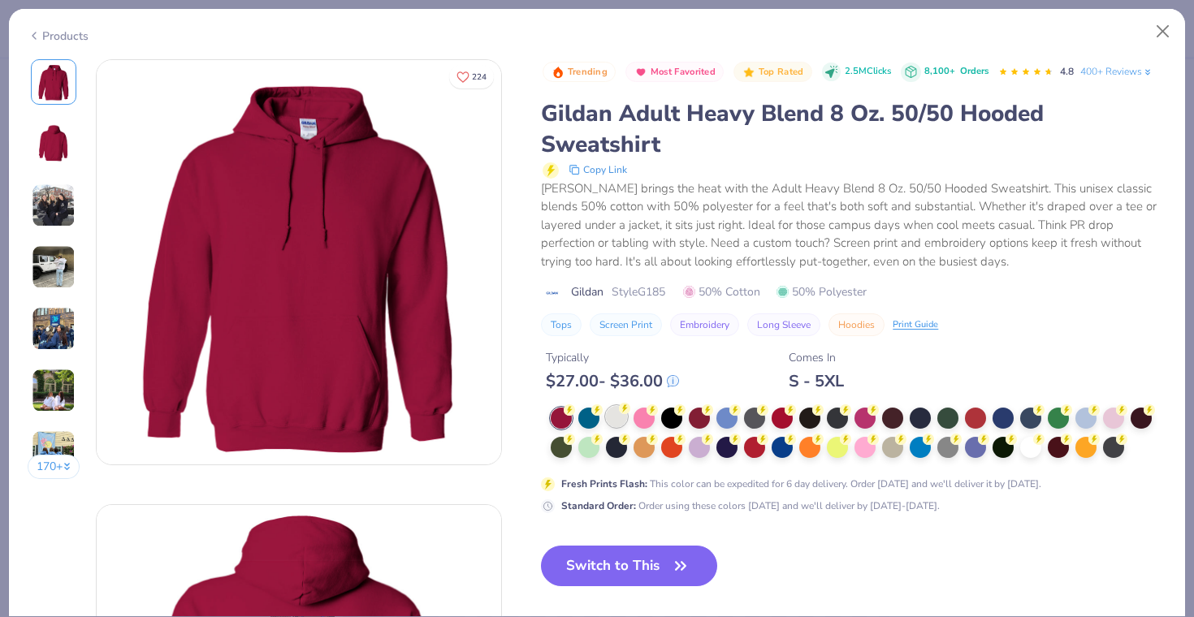
click at [618, 414] on div at bounding box center [616, 416] width 21 height 21
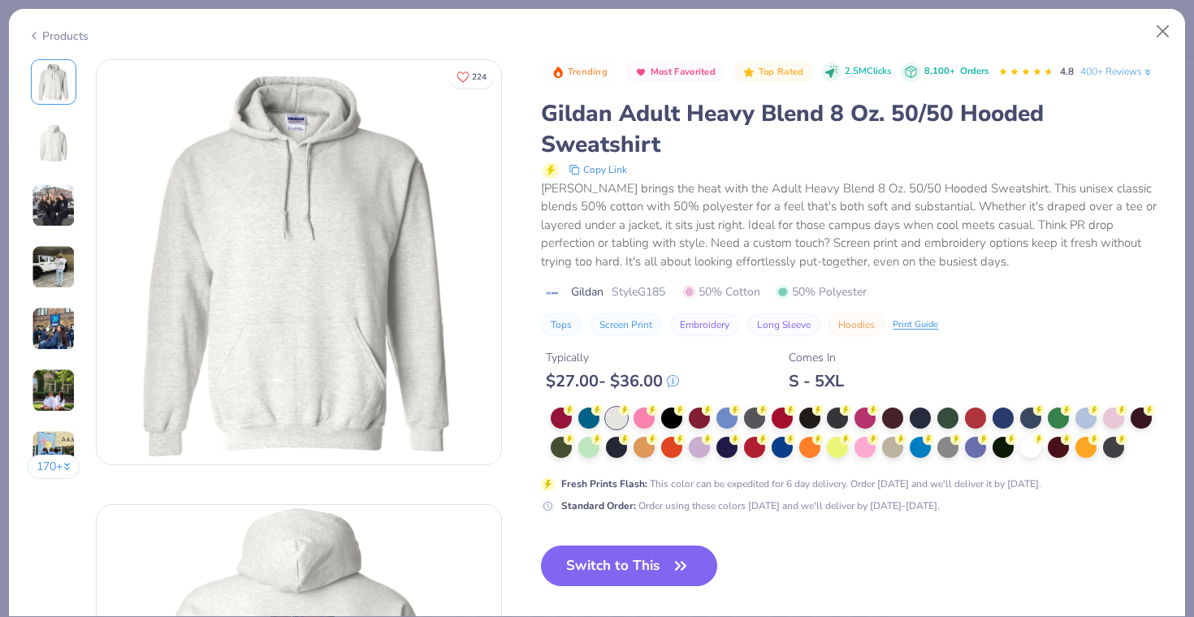
click at [50, 262] on img at bounding box center [54, 267] width 44 height 44
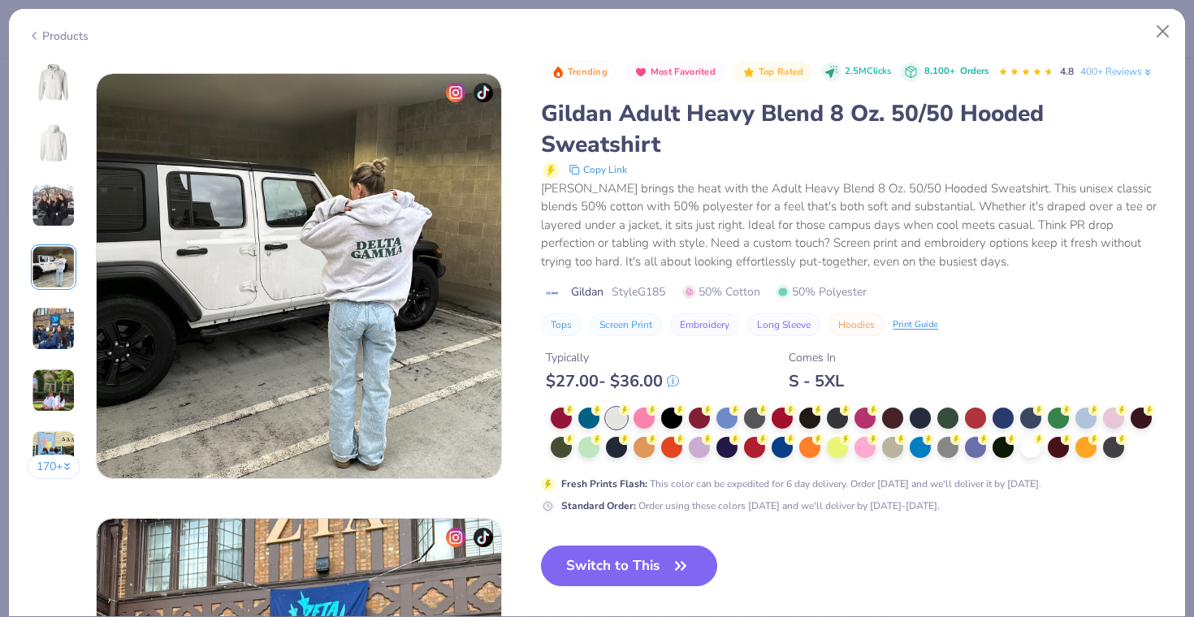
scroll to position [1336, 0]
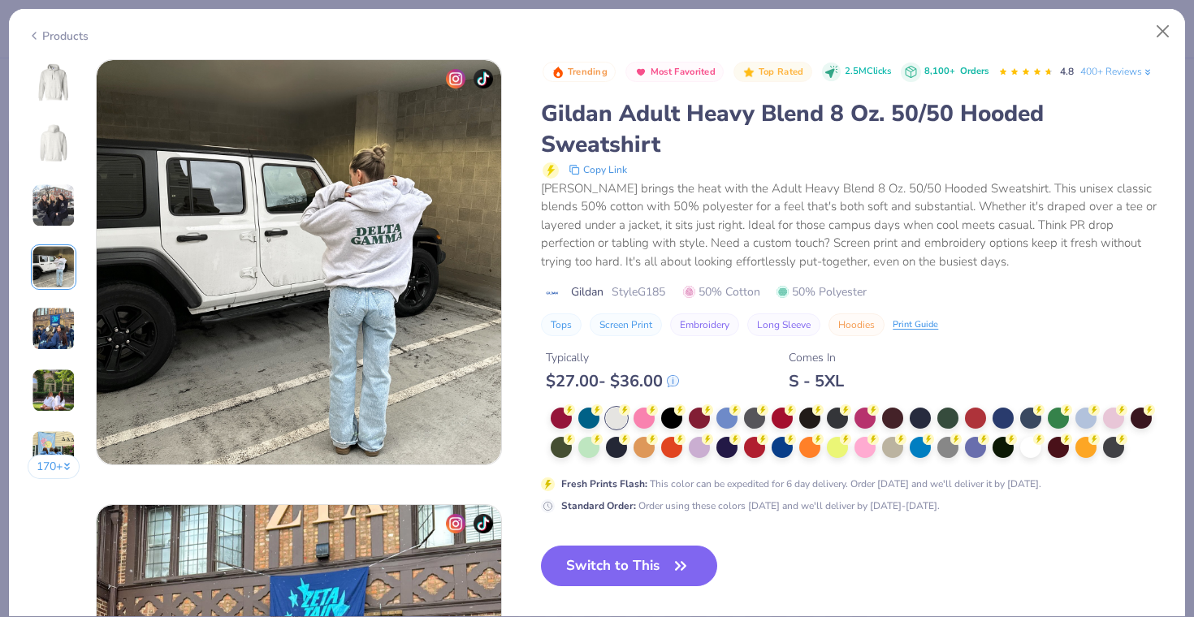
click at [60, 76] on img at bounding box center [53, 82] width 39 height 39
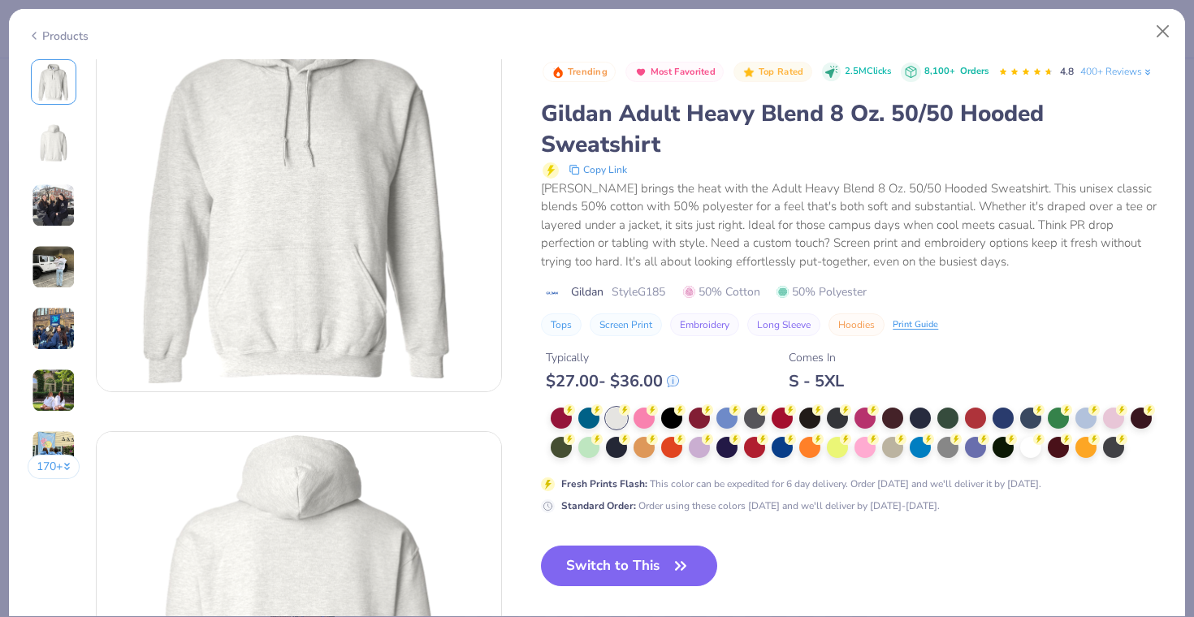
scroll to position [0, 0]
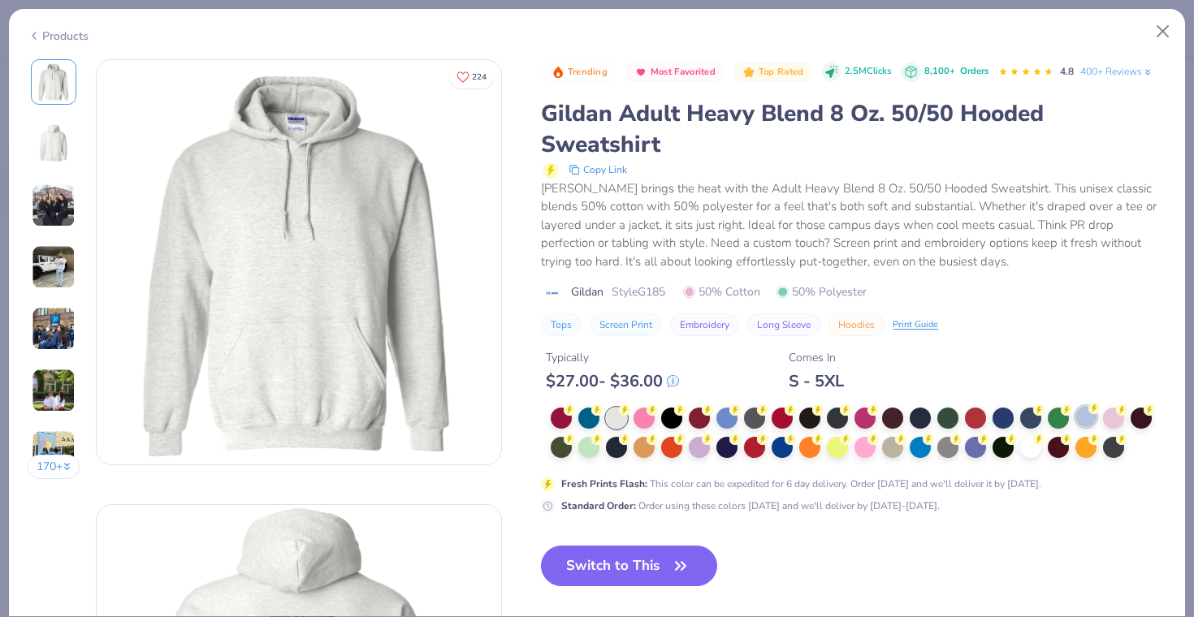
click at [1082, 418] on div at bounding box center [1086, 416] width 21 height 21
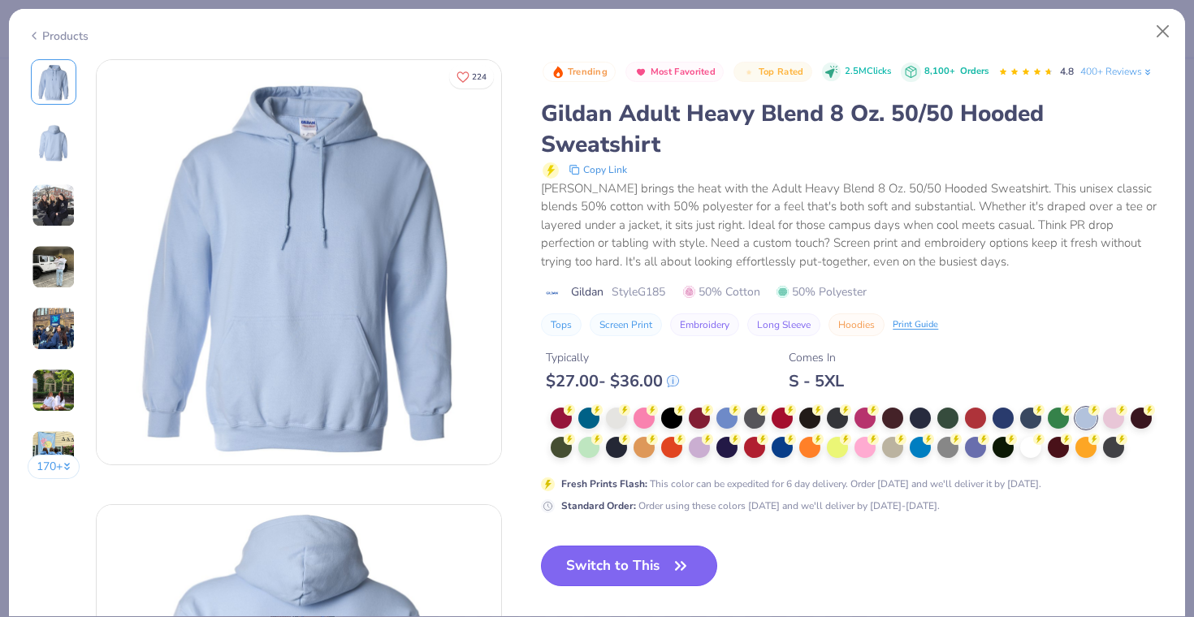
click at [622, 561] on button "Switch to This" at bounding box center [629, 566] width 176 height 41
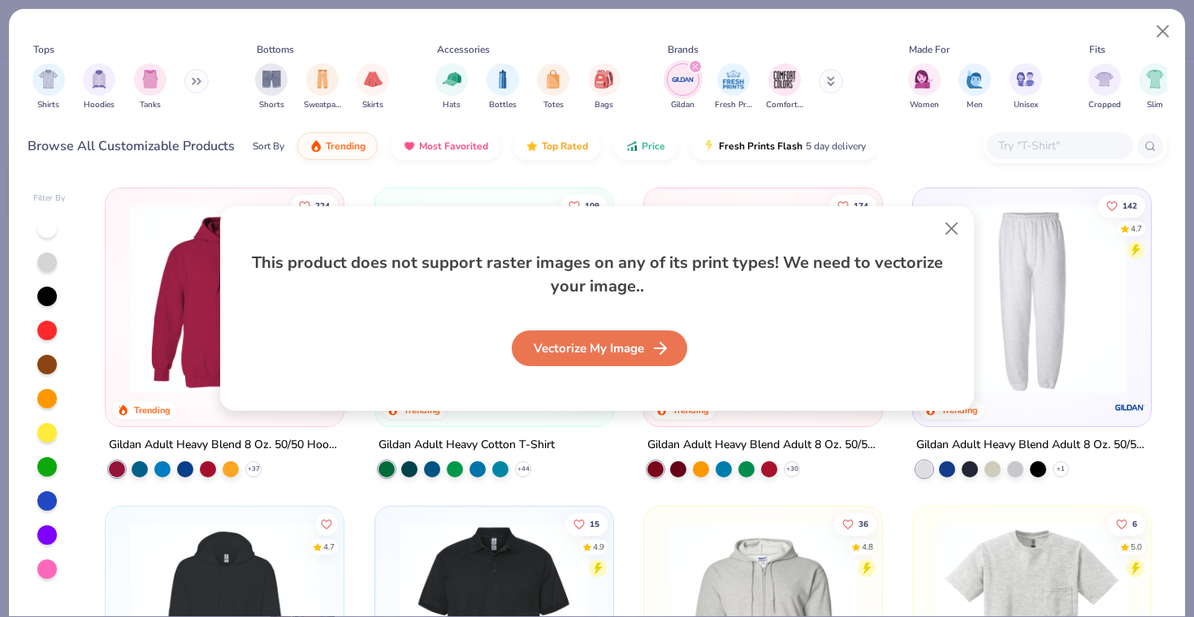
click at [600, 353] on div "Vectorize My Image" at bounding box center [599, 349] width 175 height 36
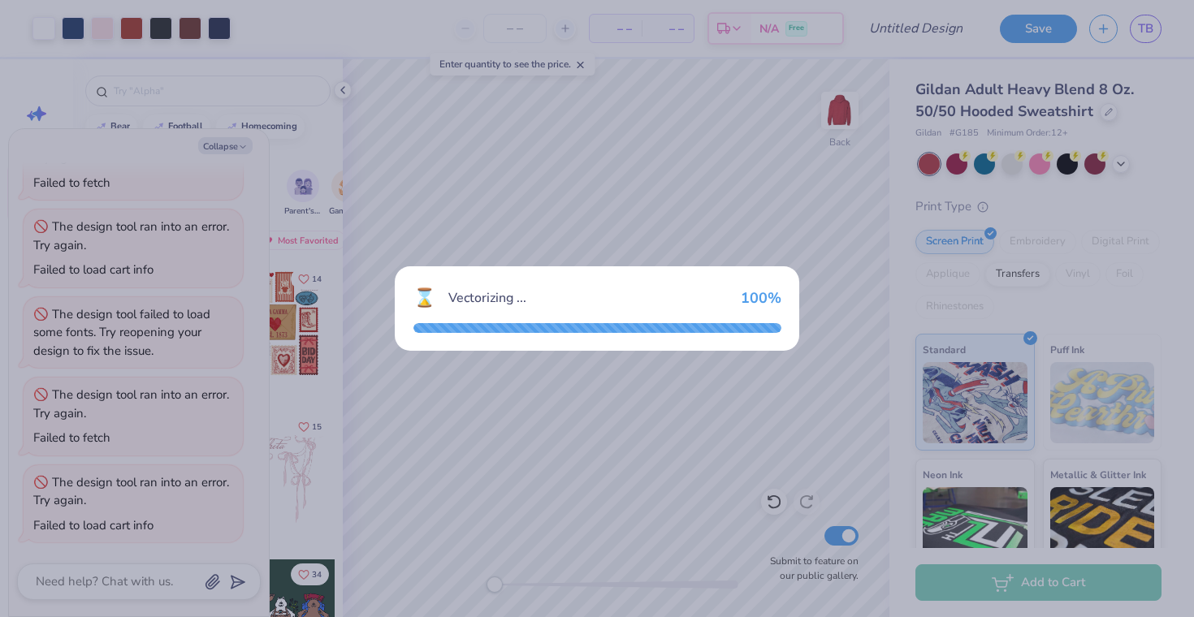
click at [526, 292] on div "Vectorizing ..." at bounding box center [587, 297] width 279 height 19
drag, startPoint x: 556, startPoint y: 333, endPoint x: 542, endPoint y: 331, distance: 13.9
click at [554, 334] on div "⌛ Vectorizing ... 100 %" at bounding box center [597, 308] width 405 height 84
click at [532, 292] on div "Vectorizing ..." at bounding box center [587, 297] width 279 height 19
click at [505, 297] on div "Vectorizing ..." at bounding box center [587, 297] width 279 height 19
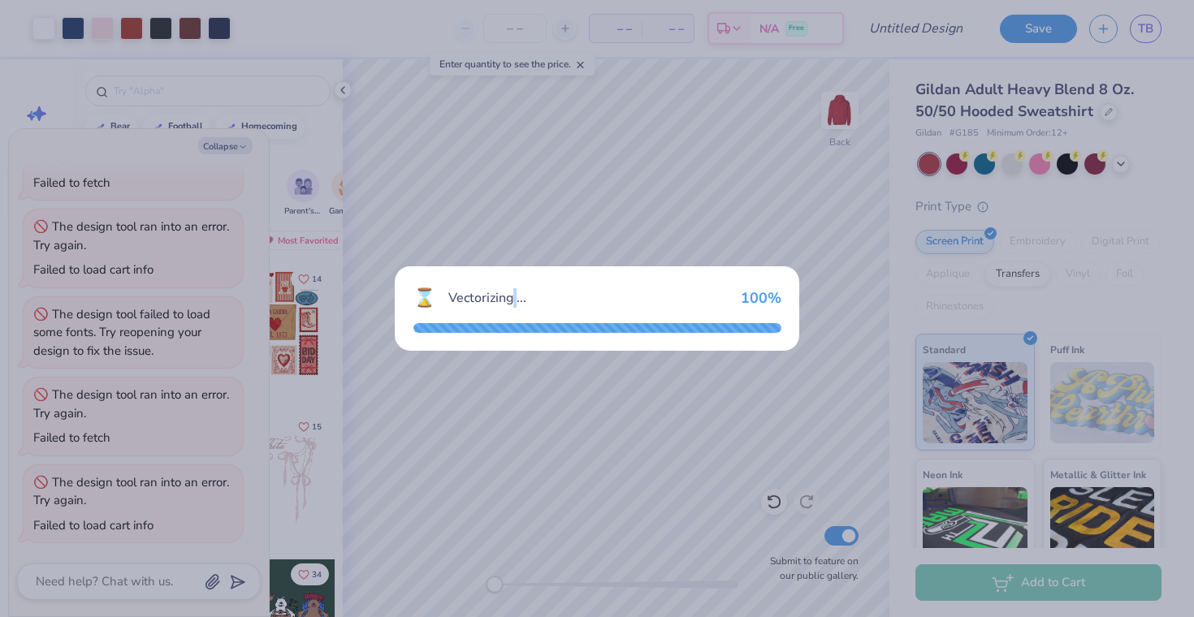
click at [505, 297] on div "Vectorizing ..." at bounding box center [587, 297] width 279 height 19
click at [418, 292] on div "⌛" at bounding box center [425, 298] width 22 height 27
click at [420, 292] on div "⌛" at bounding box center [425, 298] width 22 height 27
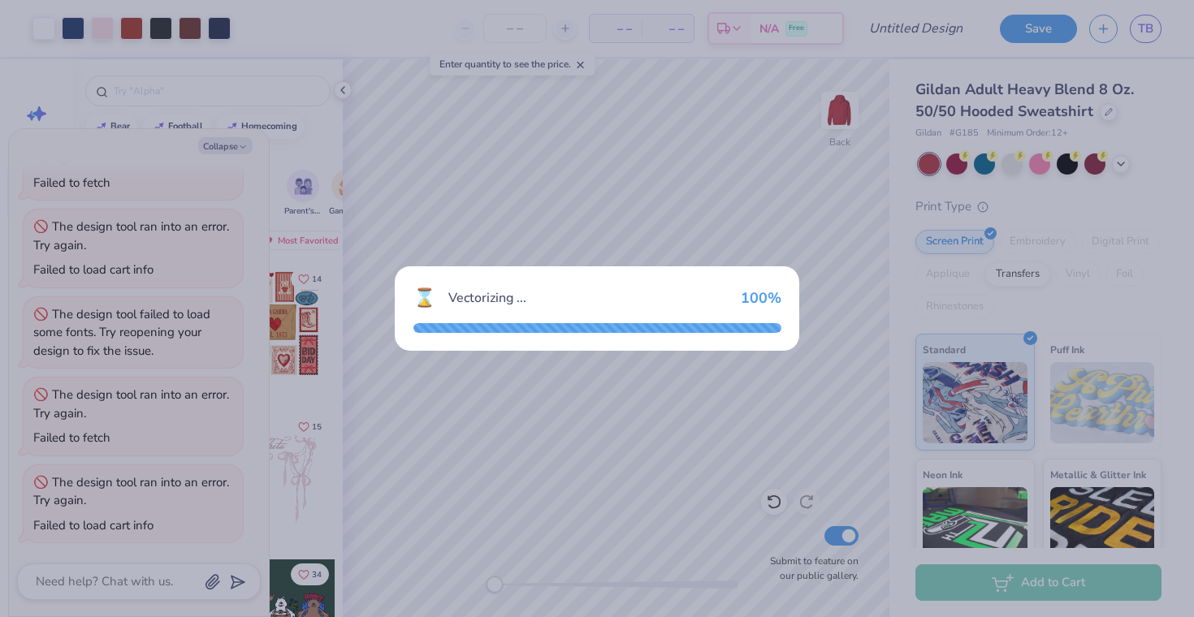
click at [428, 292] on div "⌛" at bounding box center [425, 298] width 22 height 27
click at [442, 291] on div "⌛ Vectorizing ... 100 %" at bounding box center [598, 298] width 368 height 27
click at [442, 294] on div "⌛ Vectorizing ... 100 %" at bounding box center [598, 298] width 368 height 27
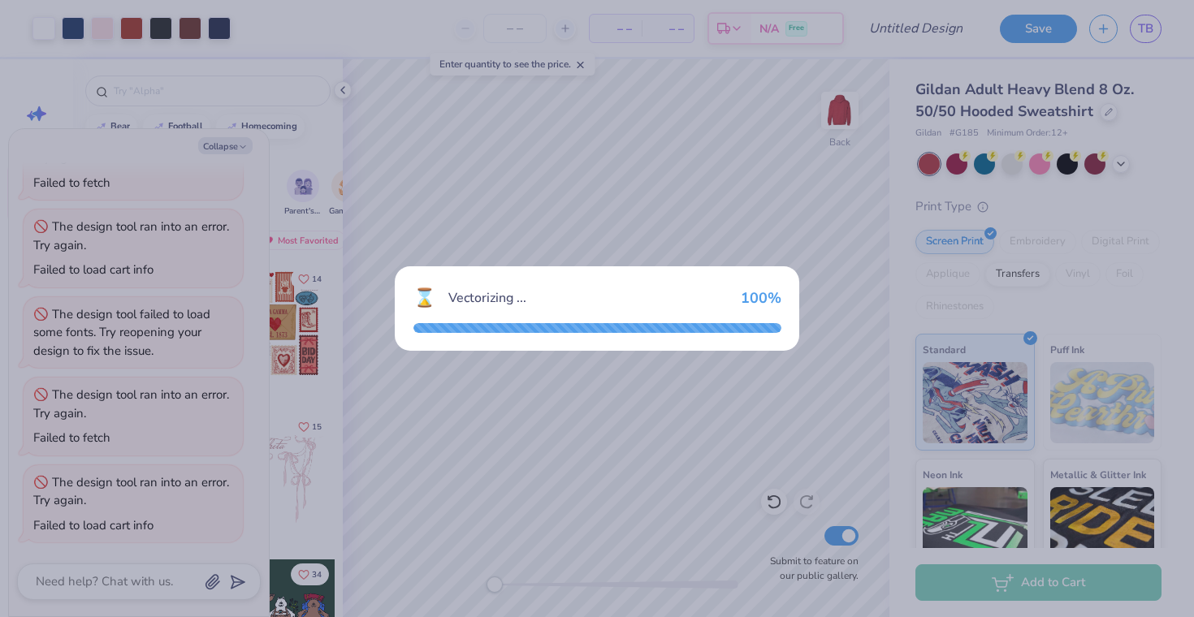
click at [448, 296] on div "Vectorizing ..." at bounding box center [587, 297] width 279 height 19
click at [440, 292] on div "⌛ Vectorizing ... 100 %" at bounding box center [598, 298] width 368 height 27
click at [438, 205] on div "⌛ Vectorizing ... 100 %" at bounding box center [597, 308] width 1194 height 617
click at [431, 205] on div "⌛ Vectorizing ... 100 %" at bounding box center [597, 308] width 1194 height 617
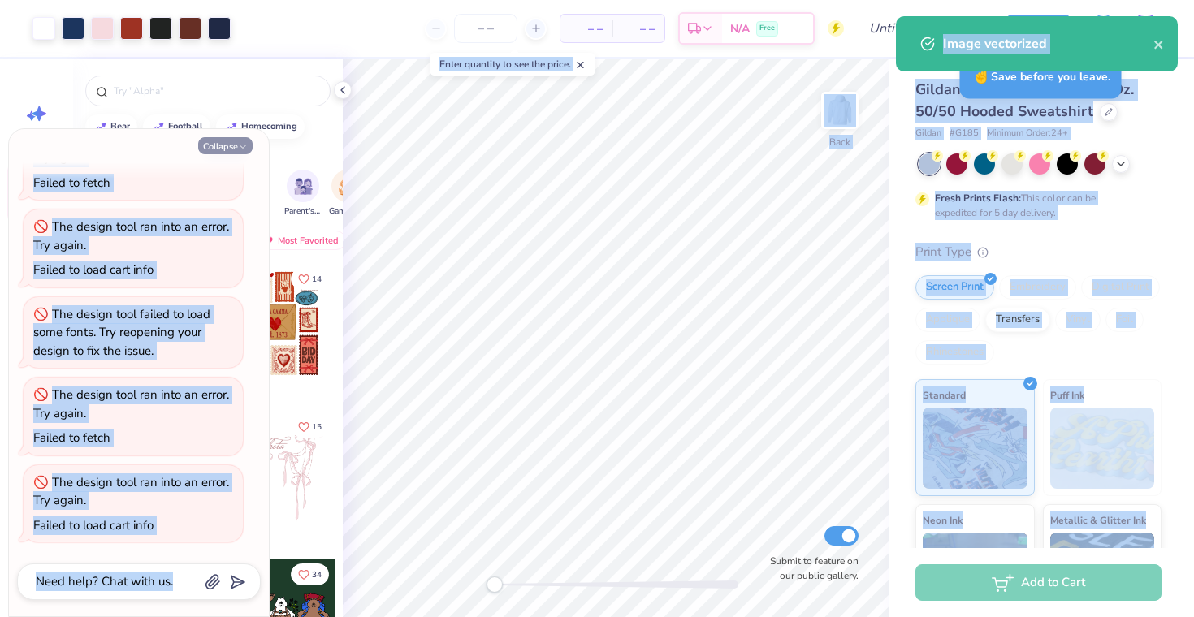
click at [232, 137] on button "Collapse" at bounding box center [225, 145] width 54 height 17
type textarea "x"
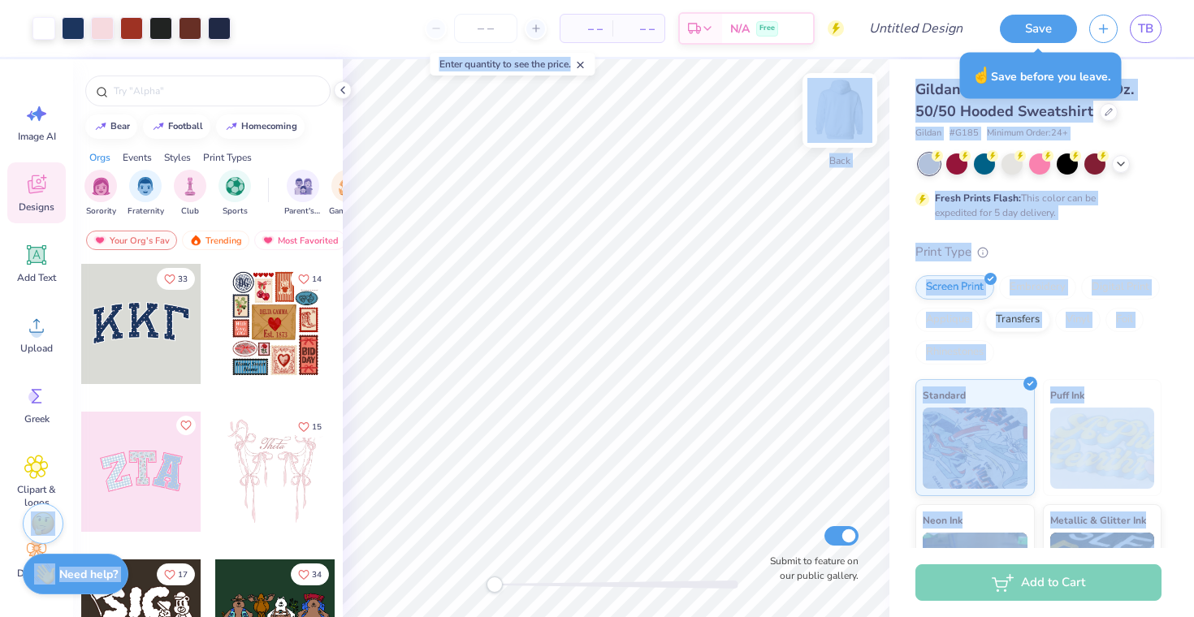
click at [851, 146] on div "Back" at bounding box center [839, 121] width 37 height 58
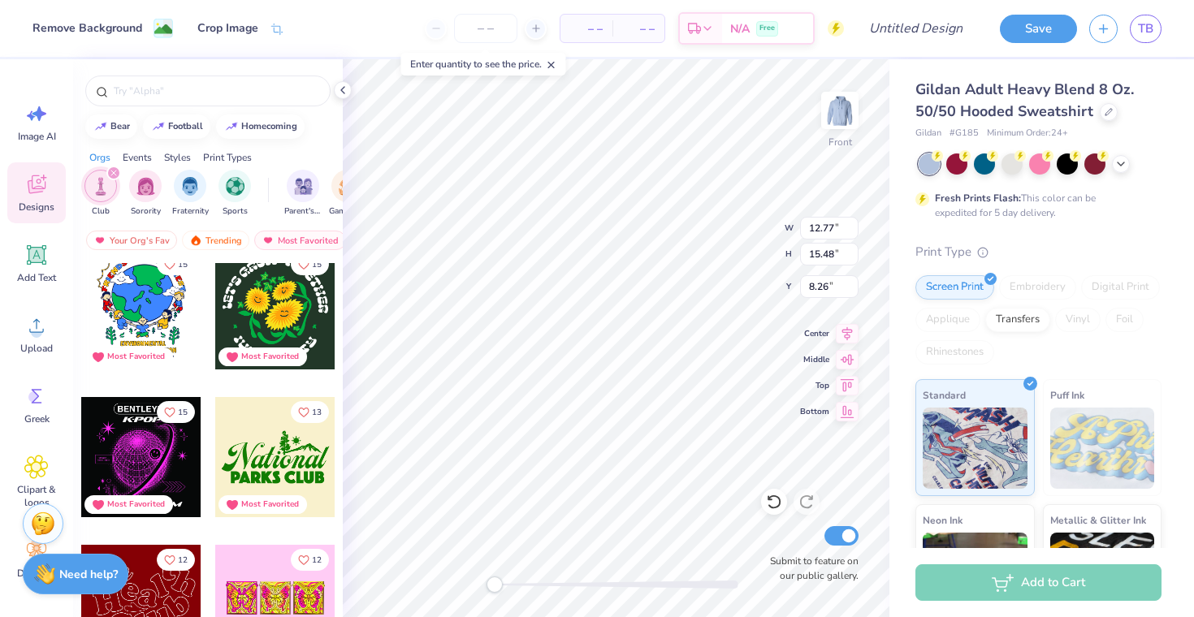
scroll to position [561, 0]
